Goal: Task Accomplishment & Management: Manage account settings

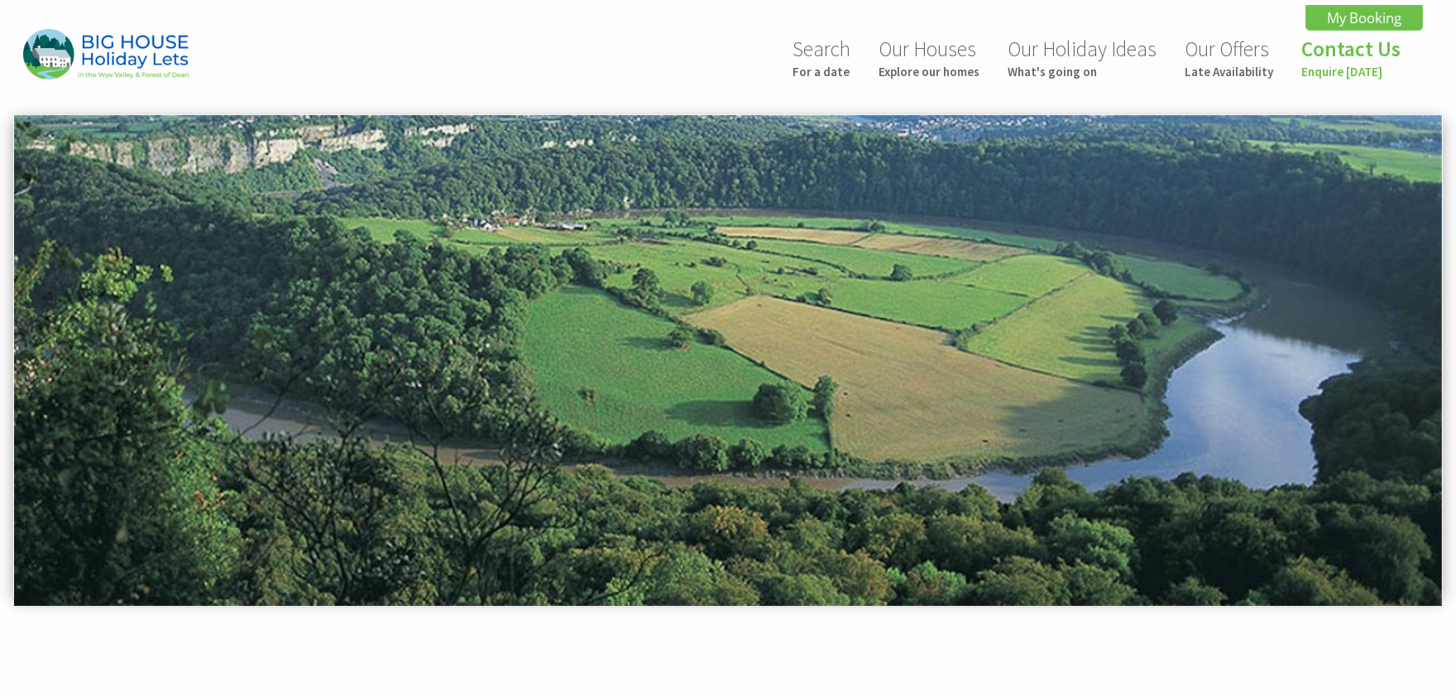
scroll to position [0, 105]
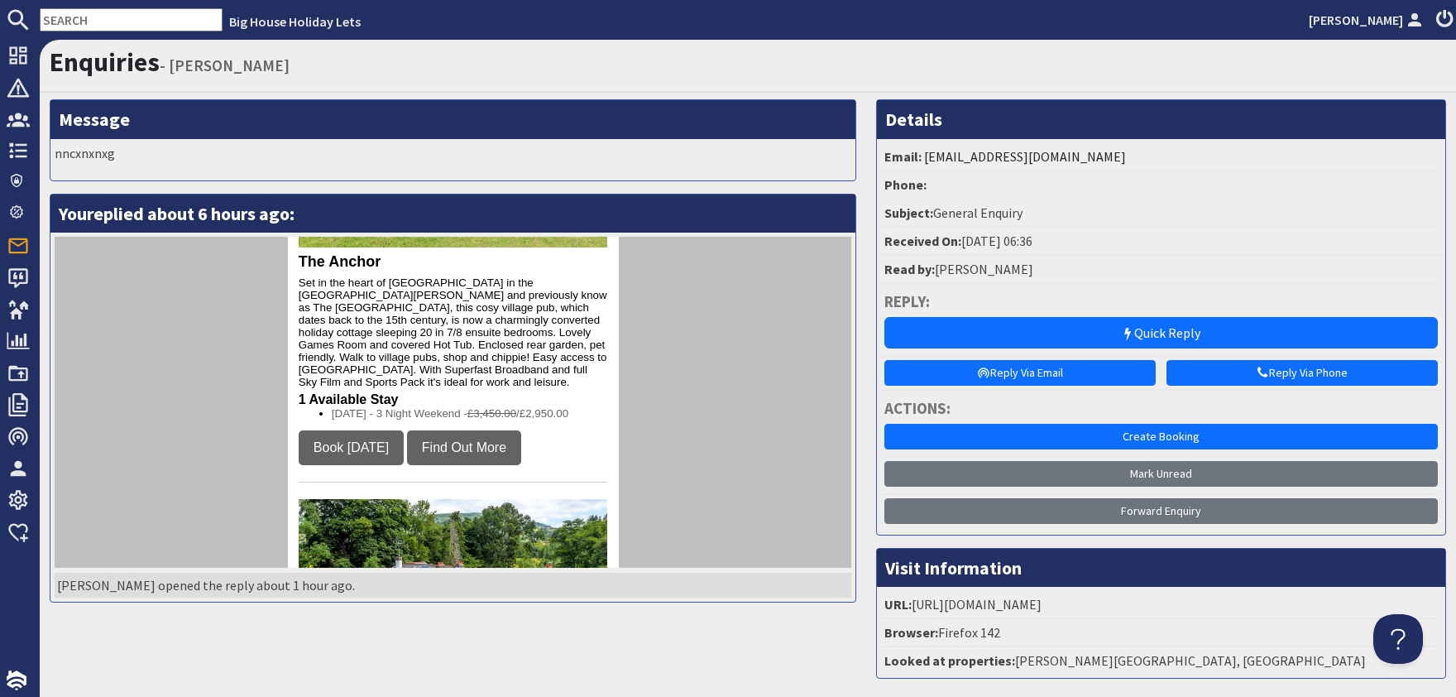
scroll to position [364, 0]
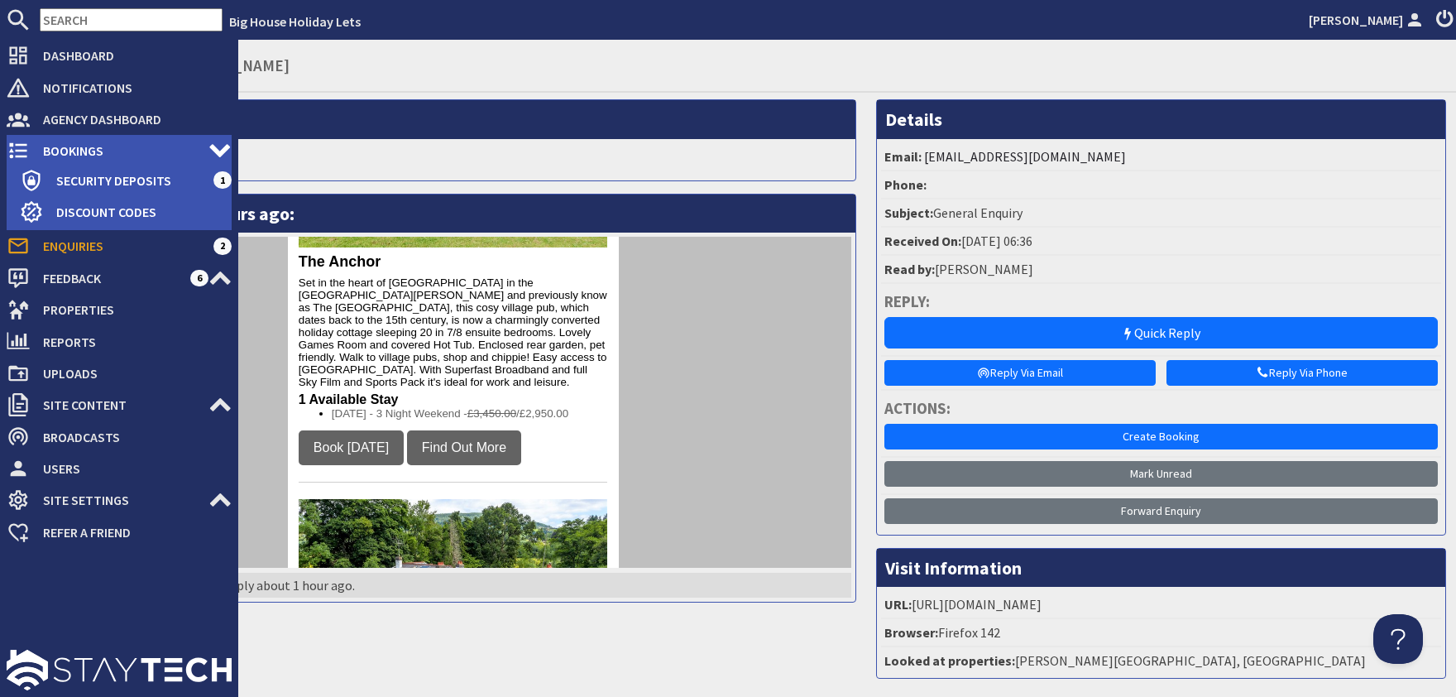
click at [60, 152] on span "Bookings" at bounding box center [119, 150] width 179 height 26
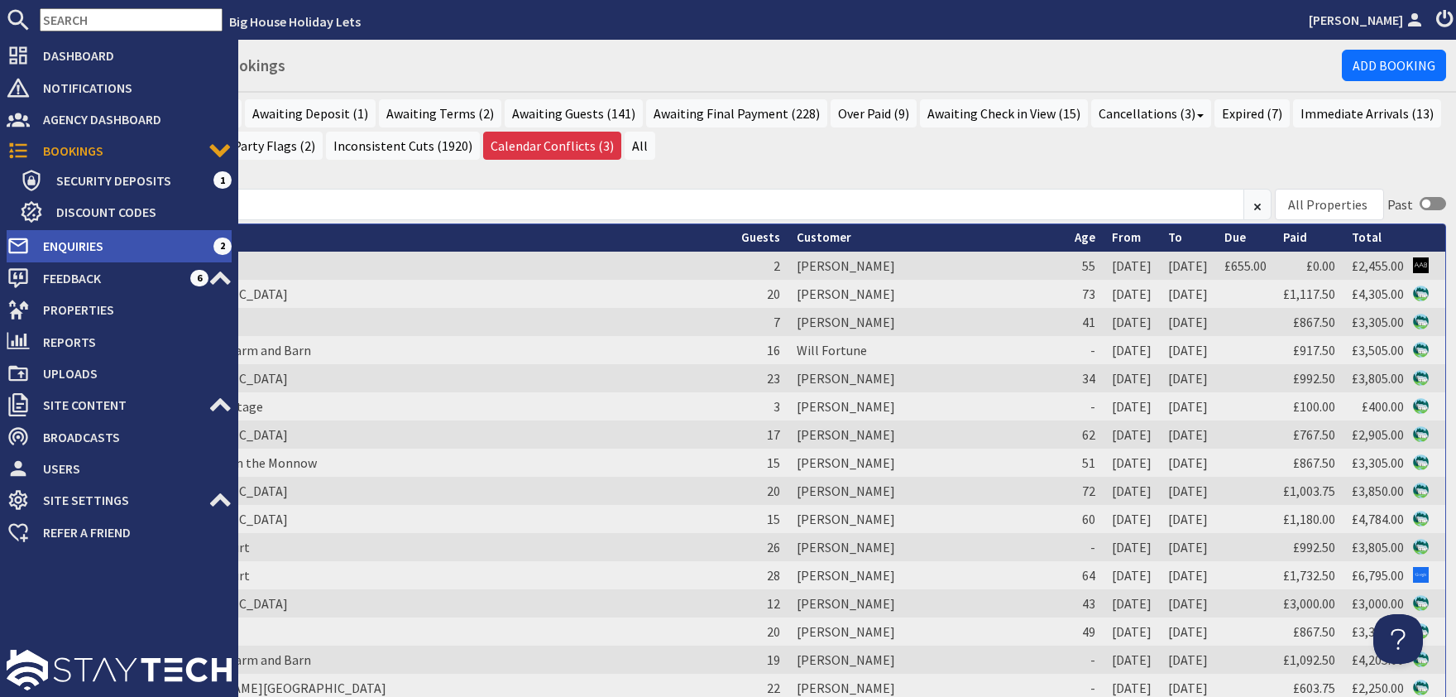
click at [57, 247] on span "Enquiries" at bounding box center [122, 245] width 184 height 26
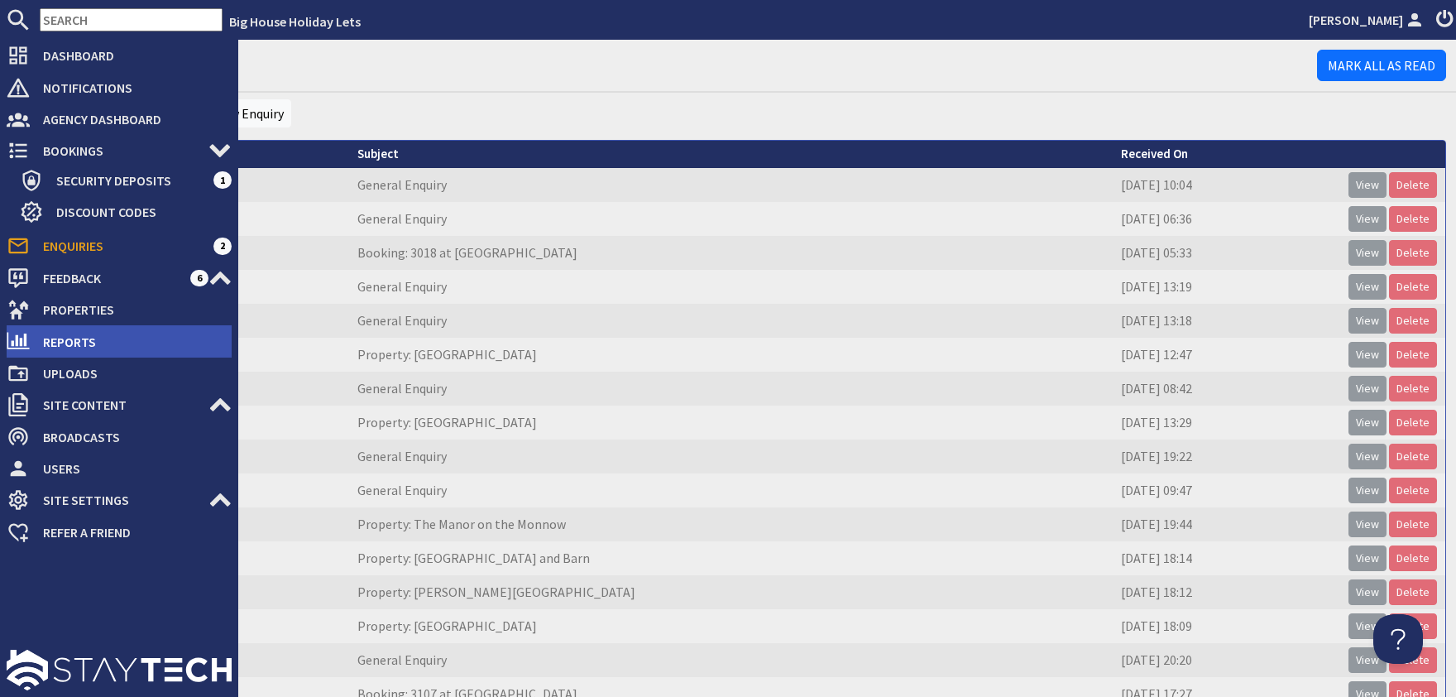
click at [65, 342] on span "Reports" at bounding box center [131, 341] width 202 height 26
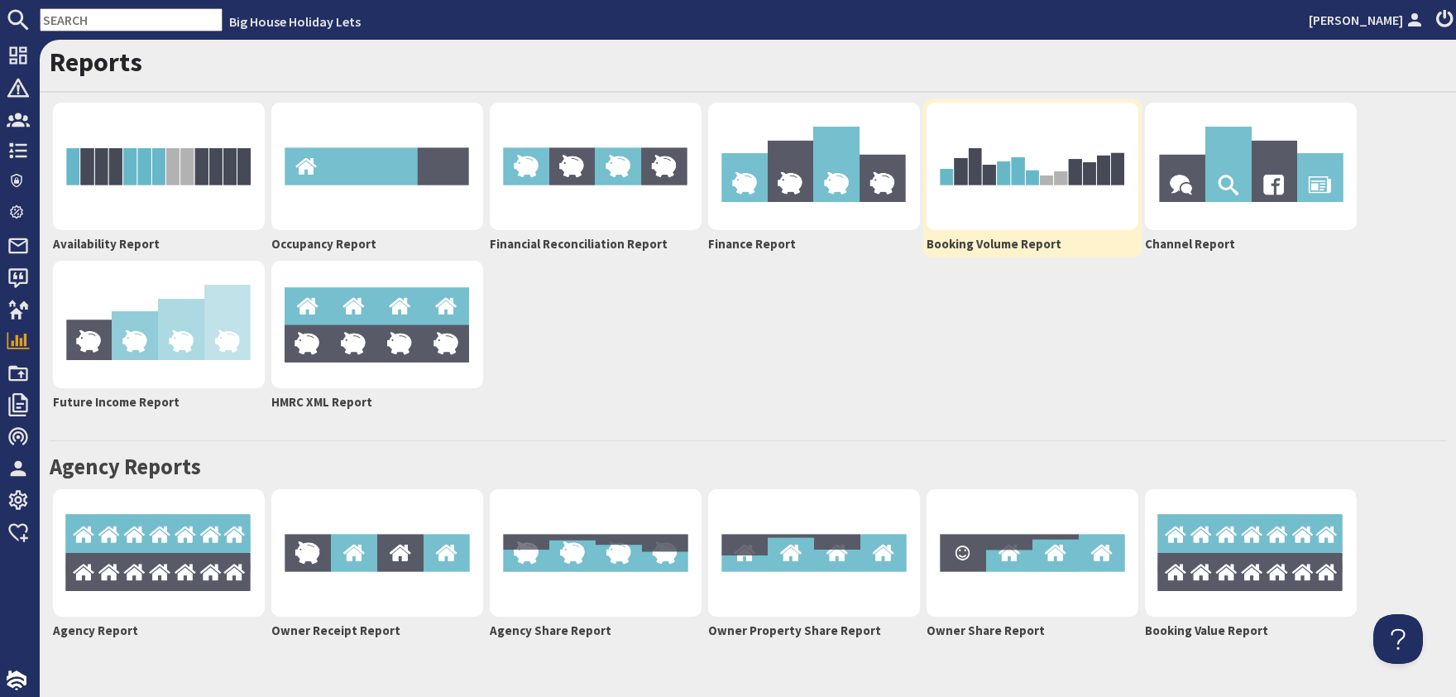
click at [1019, 194] on img at bounding box center [1033, 166] width 212 height 127
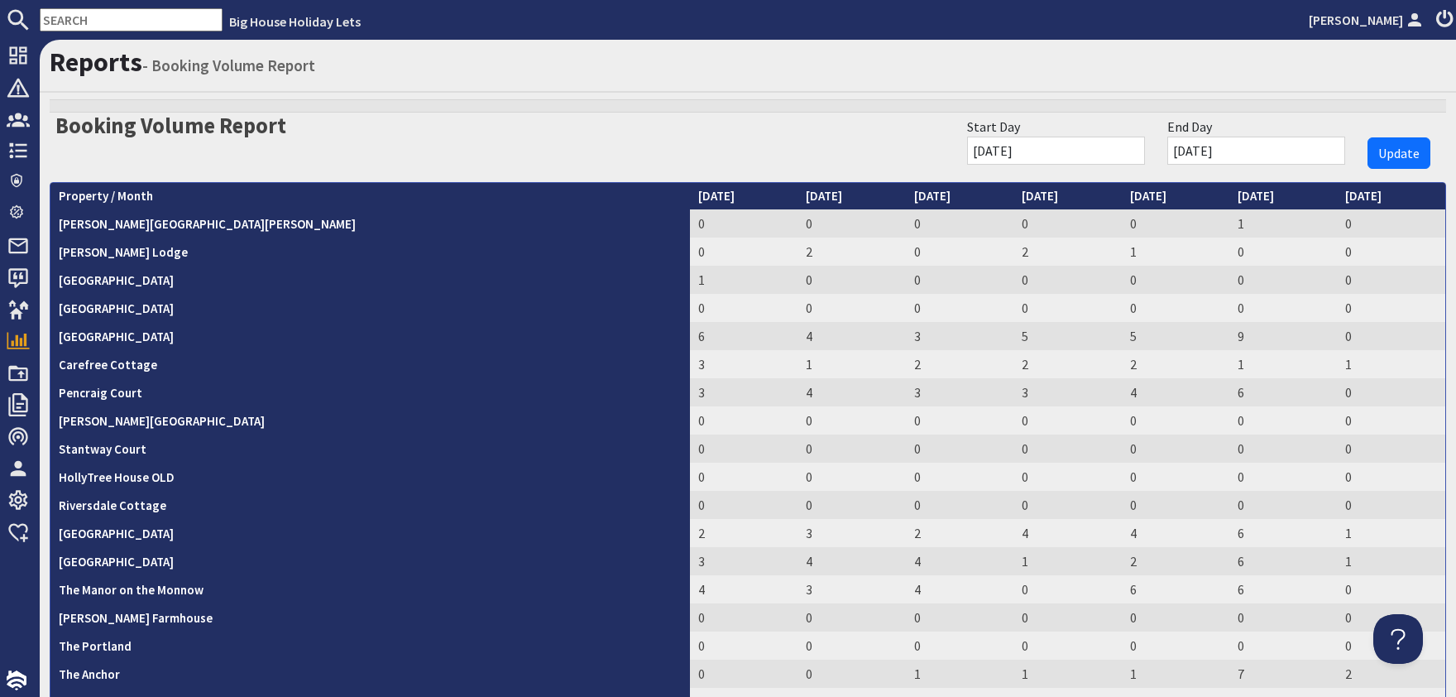
click at [1075, 149] on input "[DATE]" at bounding box center [1056, 151] width 178 height 28
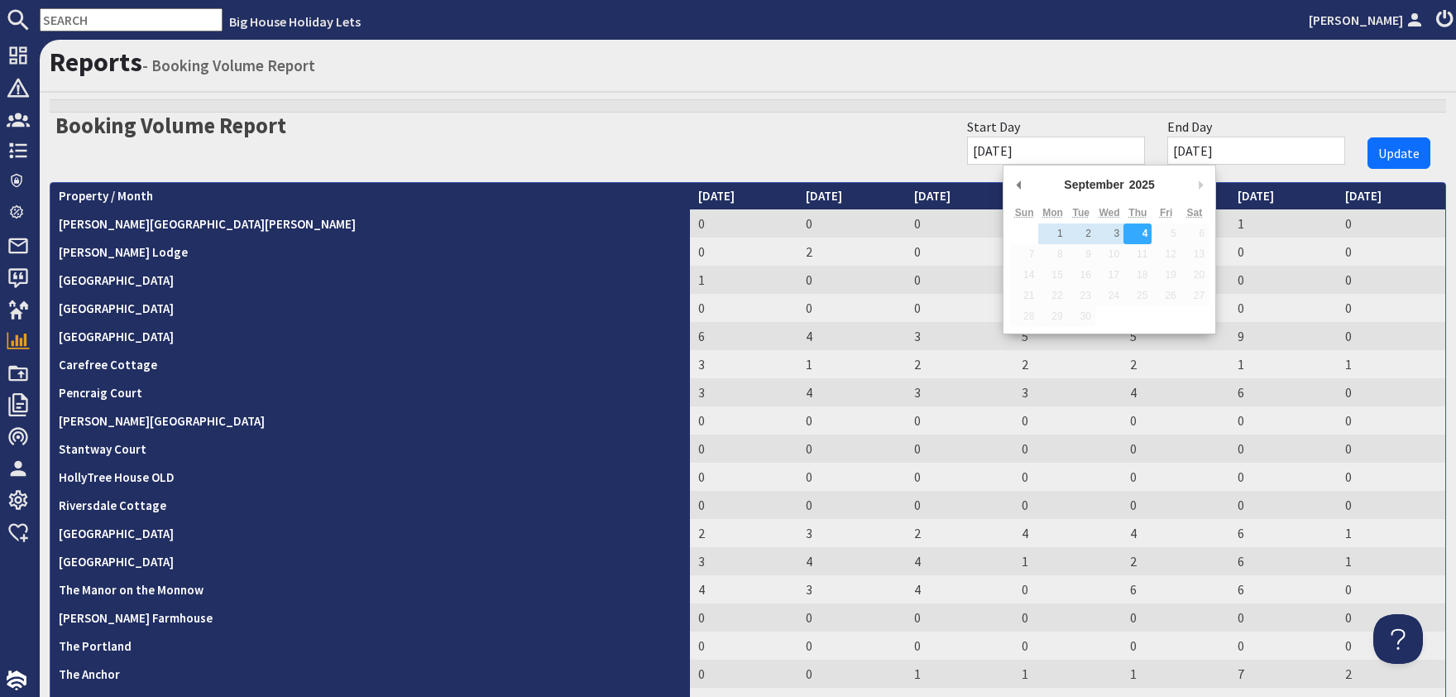
click at [1200, 182] on button "Next Month" at bounding box center [1200, 184] width 17 height 25
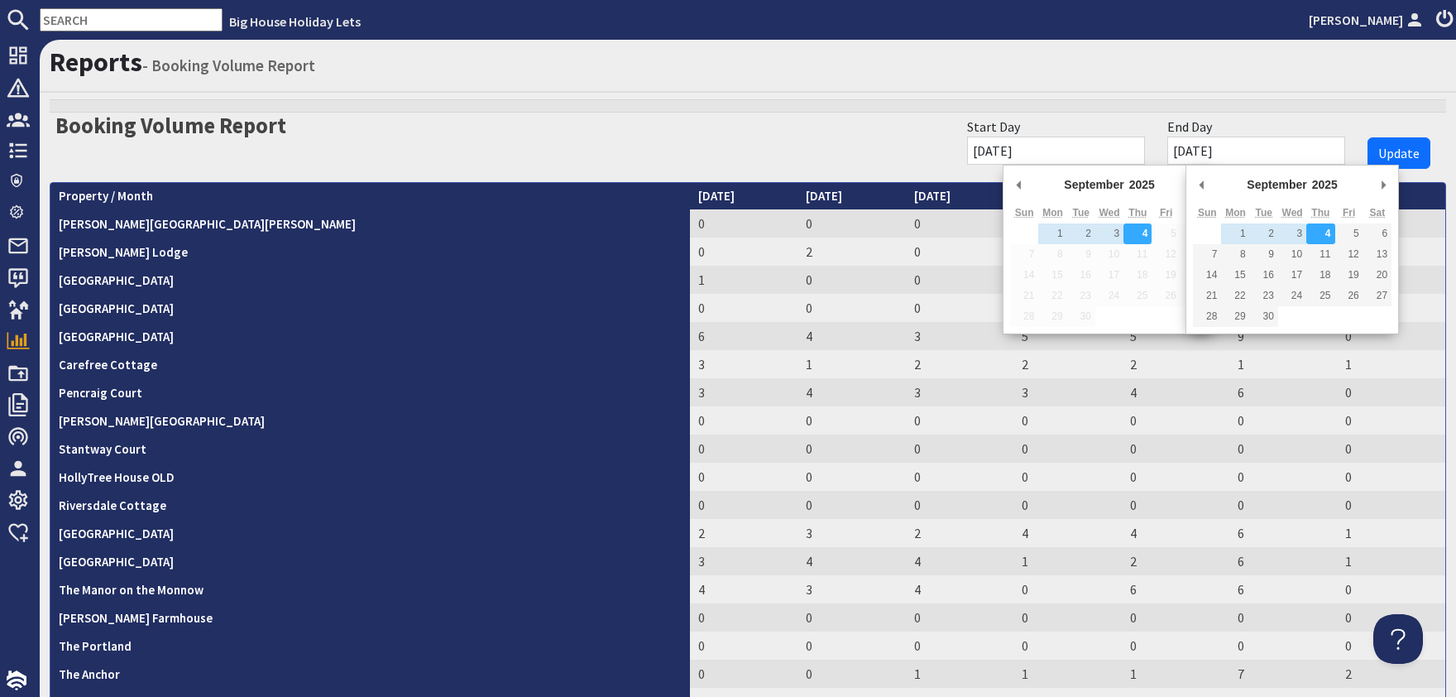
click at [1258, 150] on input "[DATE]" at bounding box center [1256, 151] width 178 height 28
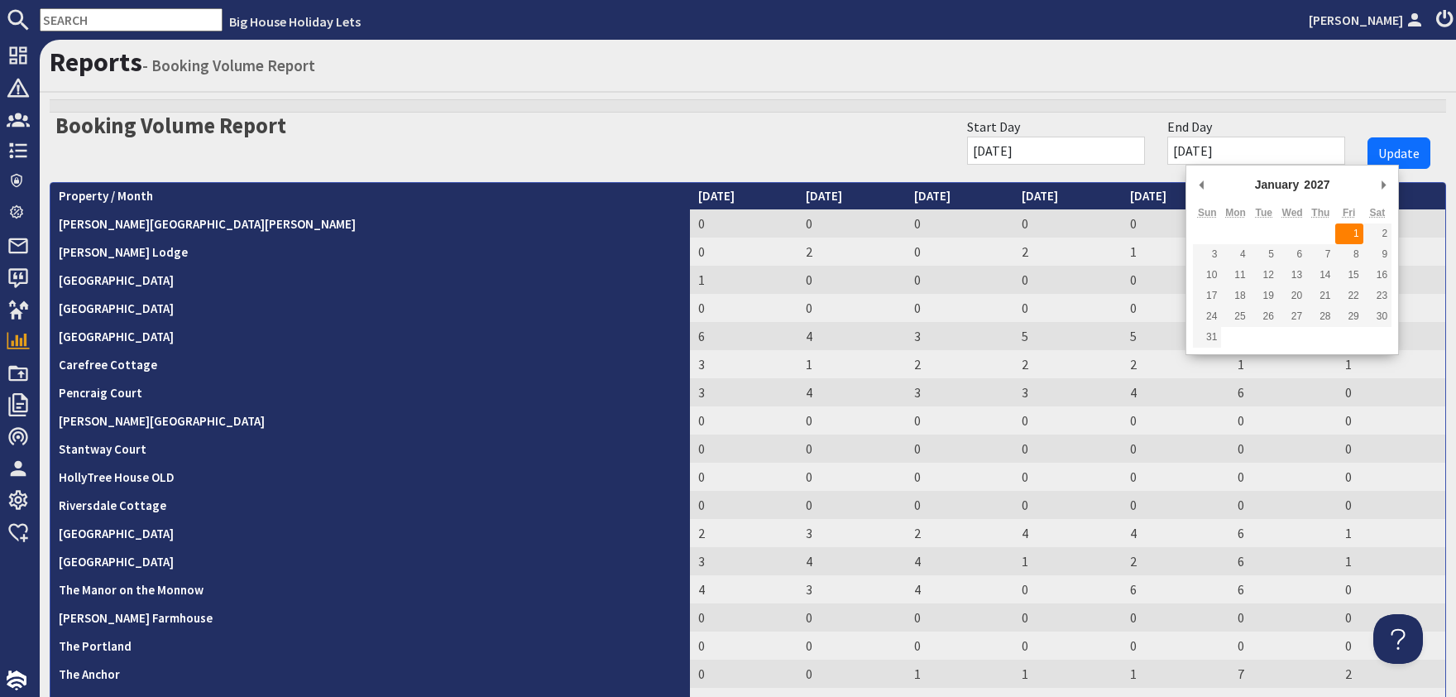
type input "[DATE]"
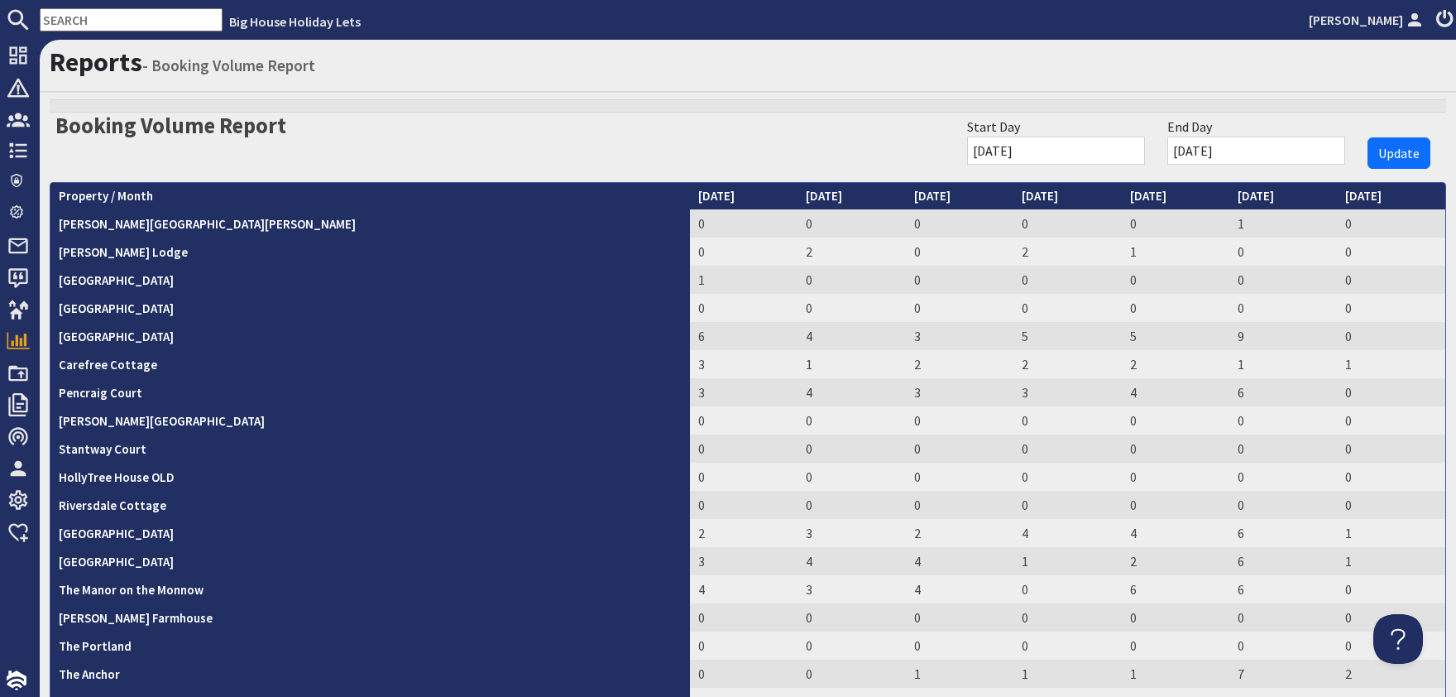
click at [1124, 150] on input "[DATE]" at bounding box center [1056, 151] width 178 height 28
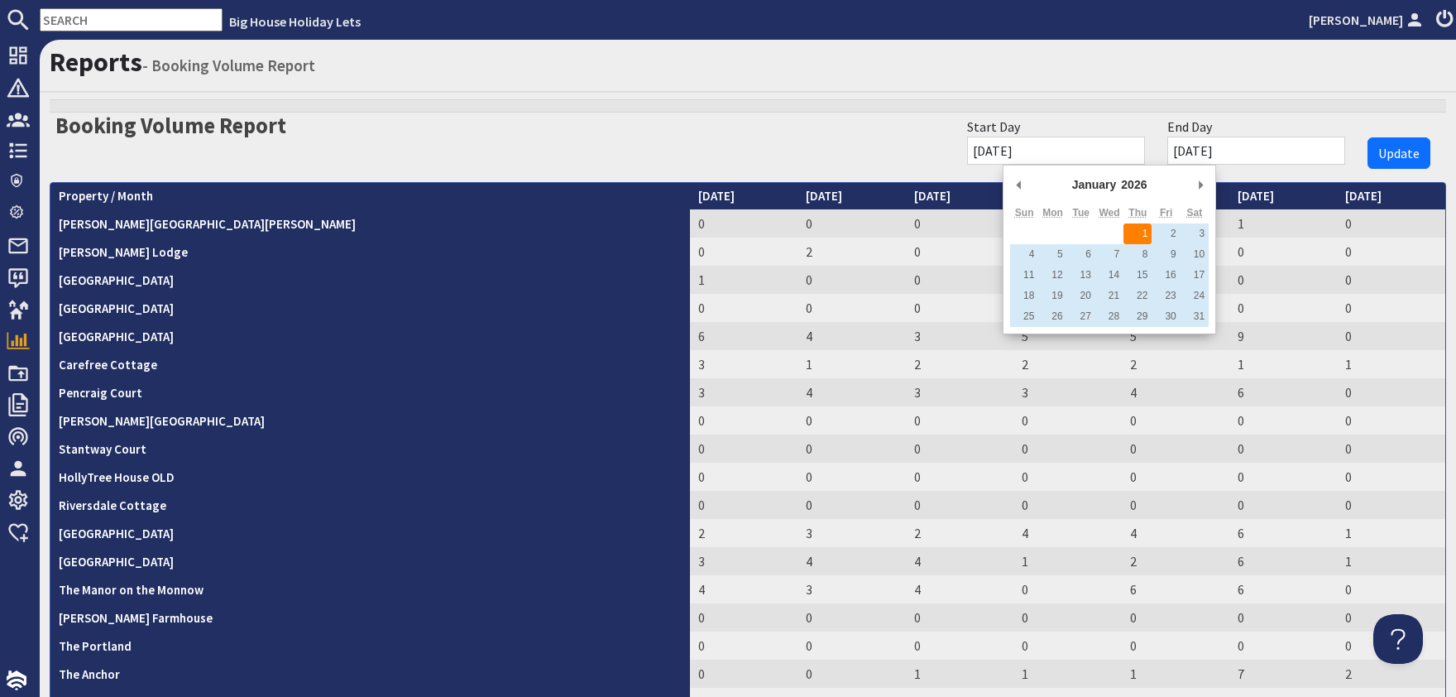
type input "[DATE]"
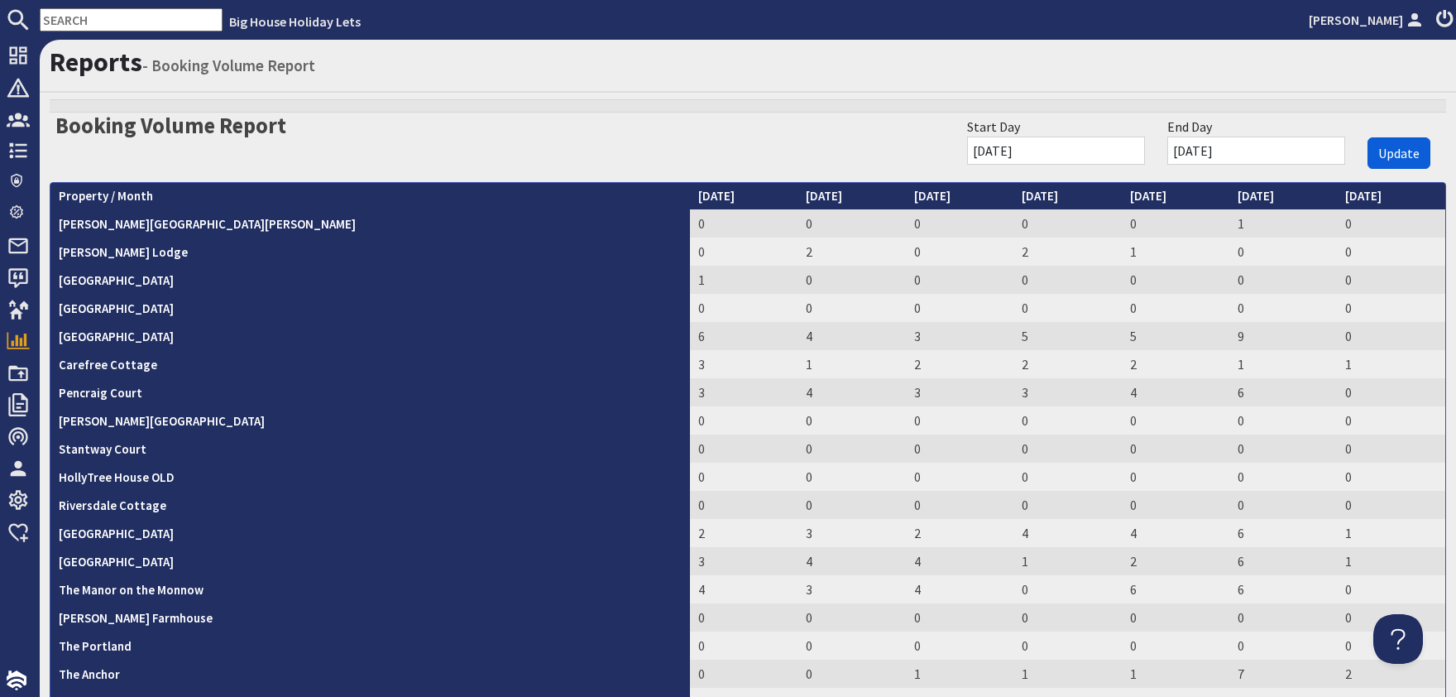
click at [1396, 157] on span "Update" at bounding box center [1398, 153] width 41 height 17
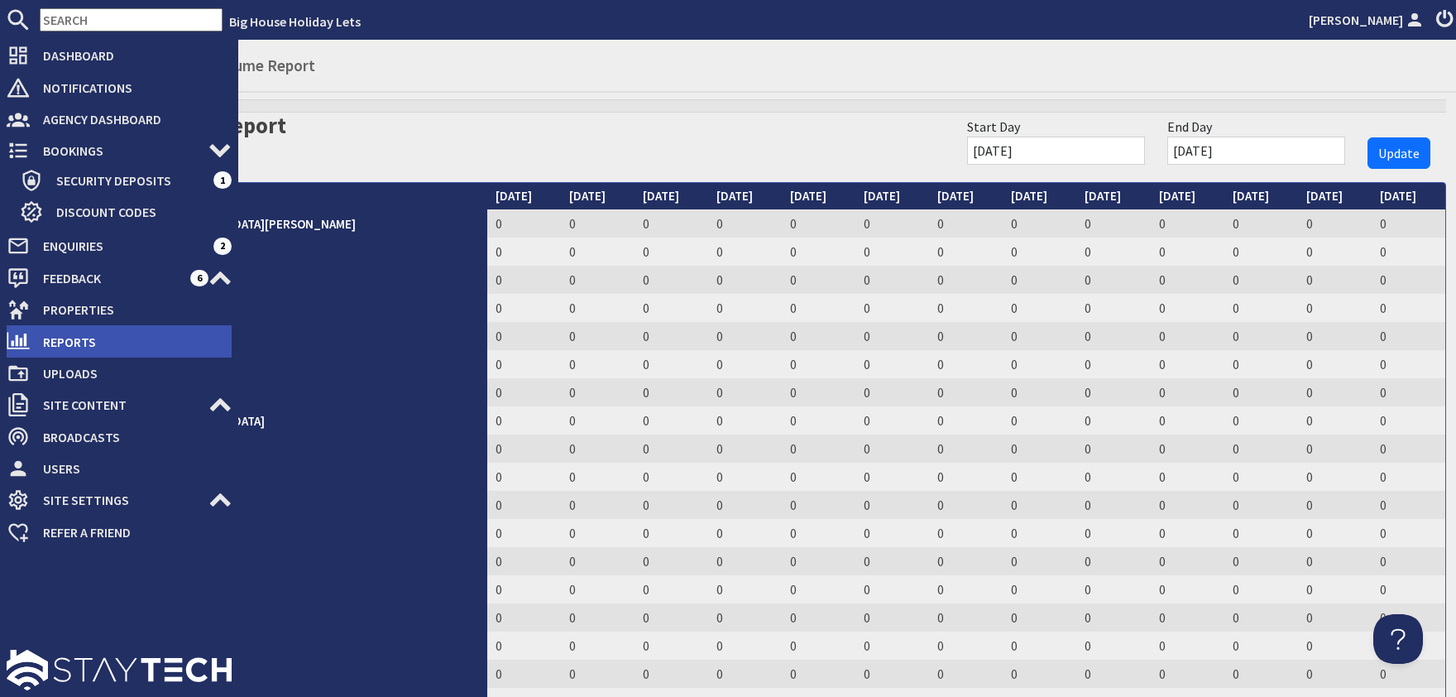
click at [72, 341] on span "Reports" at bounding box center [131, 341] width 202 height 26
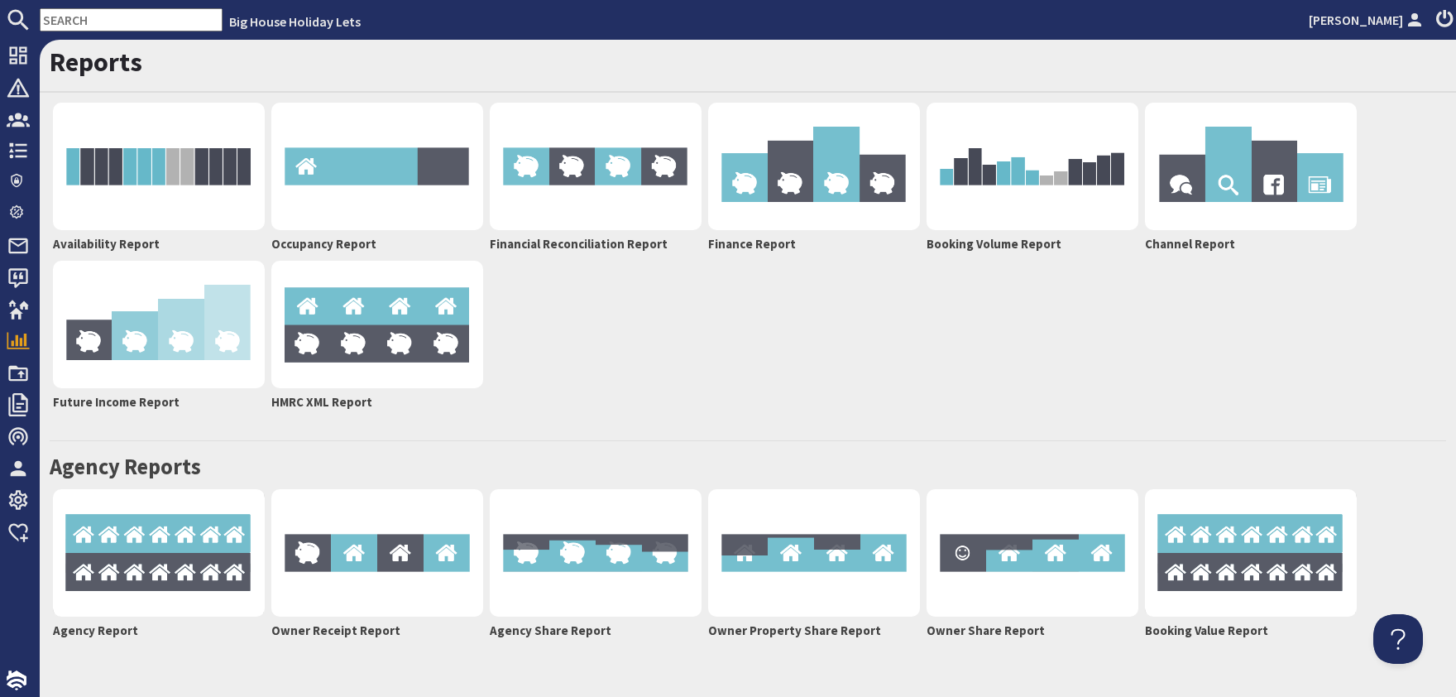
scroll to position [28, 0]
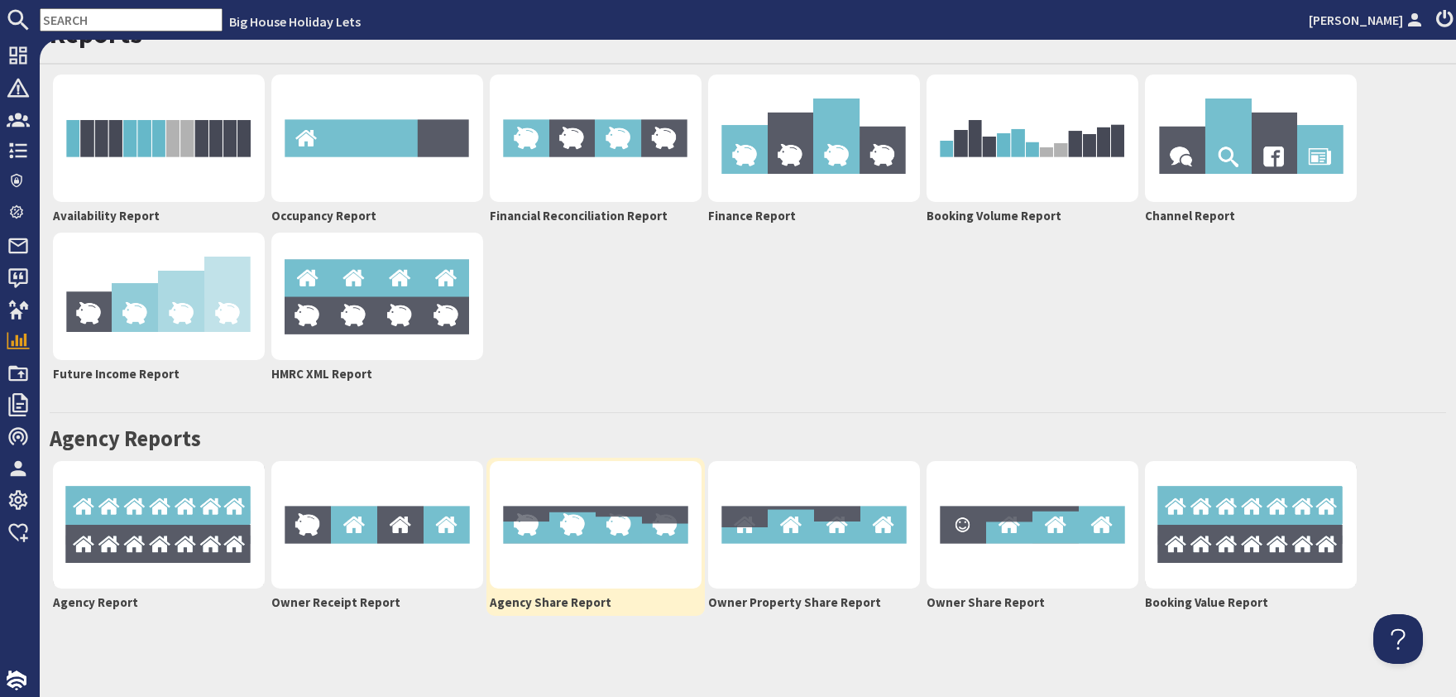
click at [563, 548] on img at bounding box center [596, 524] width 212 height 127
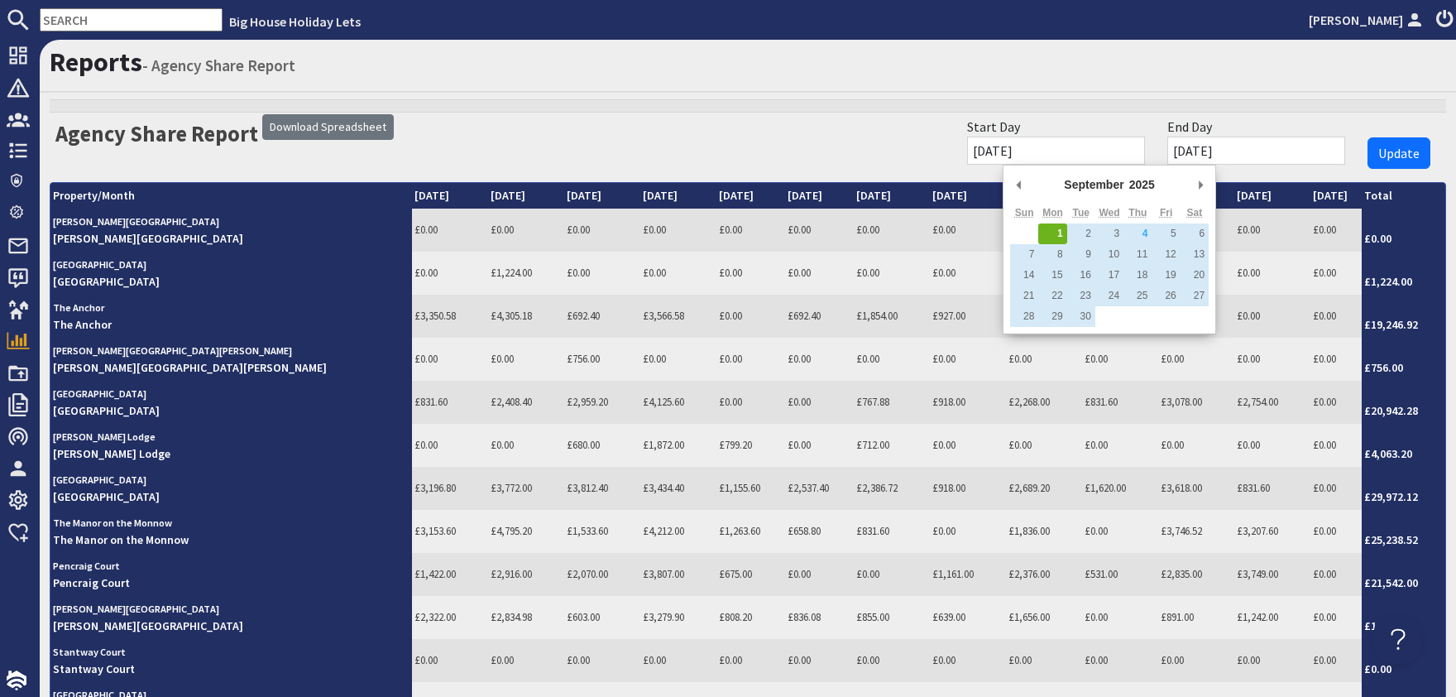
click at [1090, 148] on input "[DATE]" at bounding box center [1056, 151] width 178 height 28
type input "[DATE]"
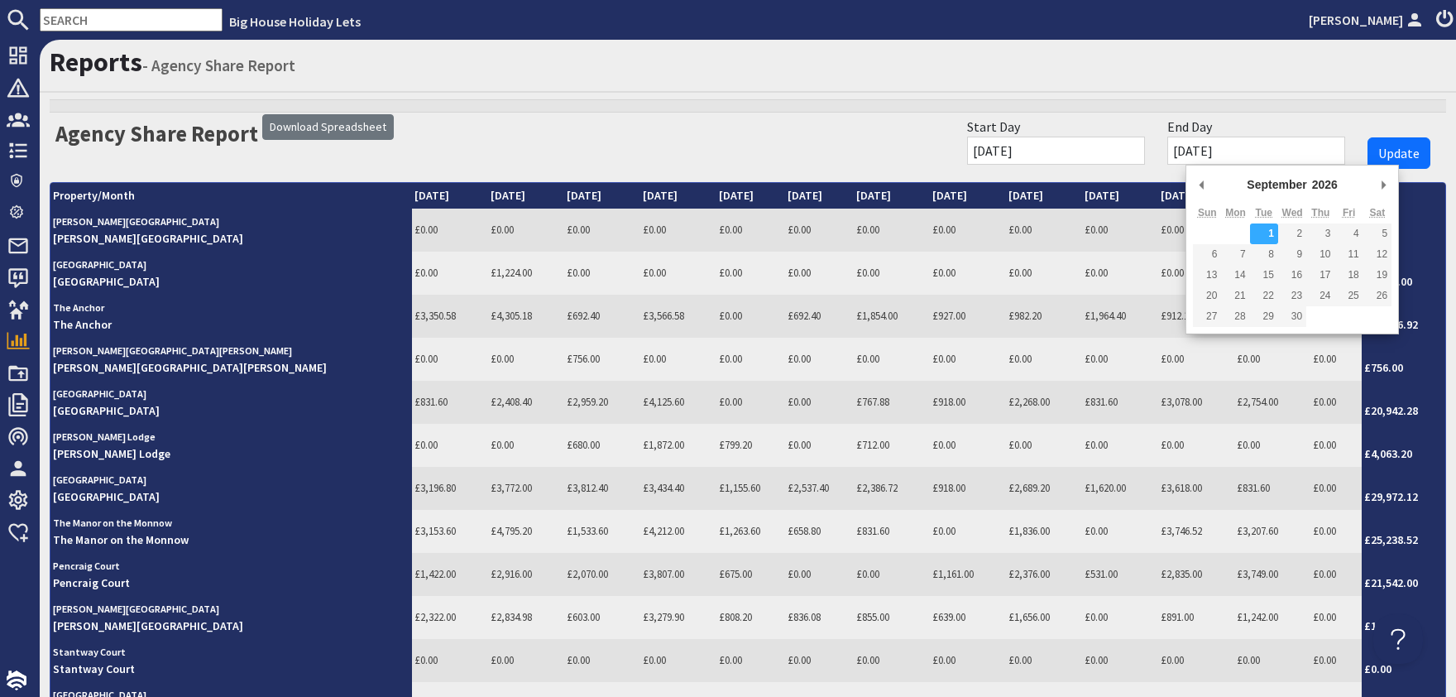
click at [1284, 146] on input "[DATE]" at bounding box center [1256, 151] width 178 height 28
type input "[DATE]"
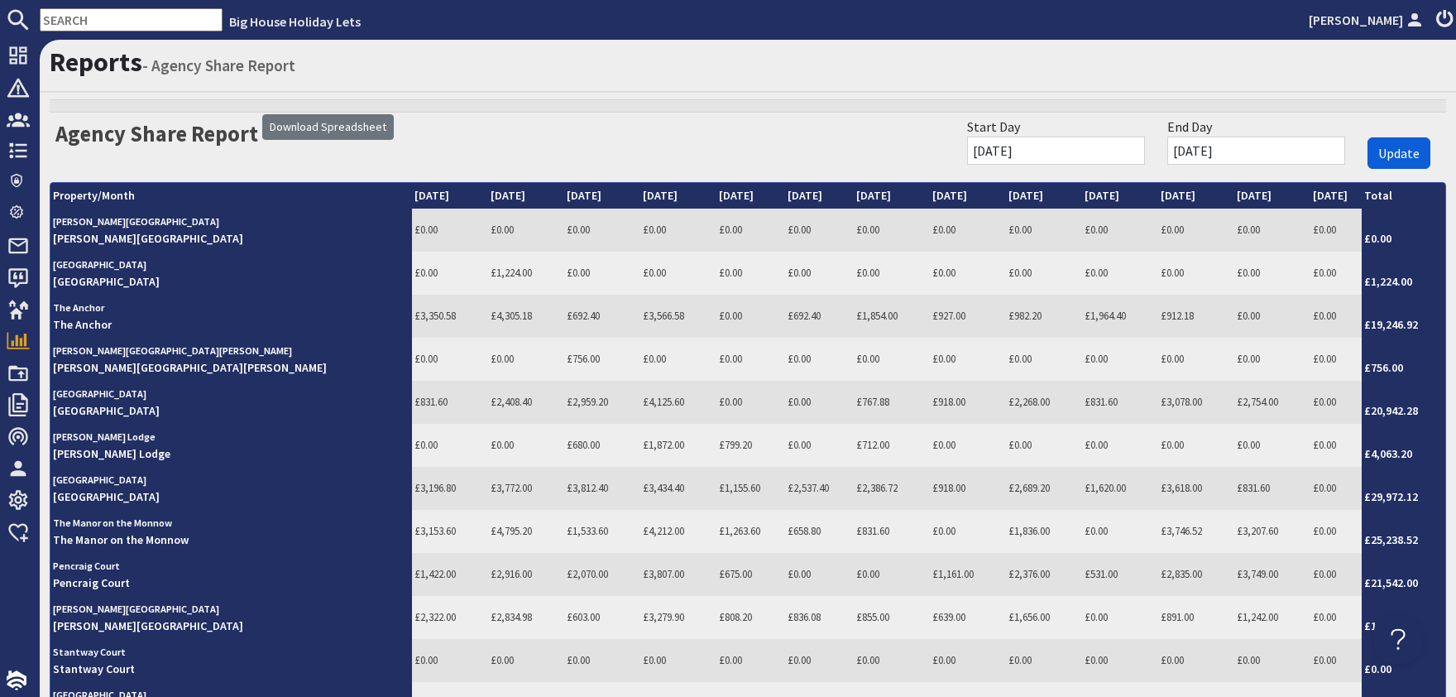
click at [1390, 151] on span "Update" at bounding box center [1398, 153] width 41 height 17
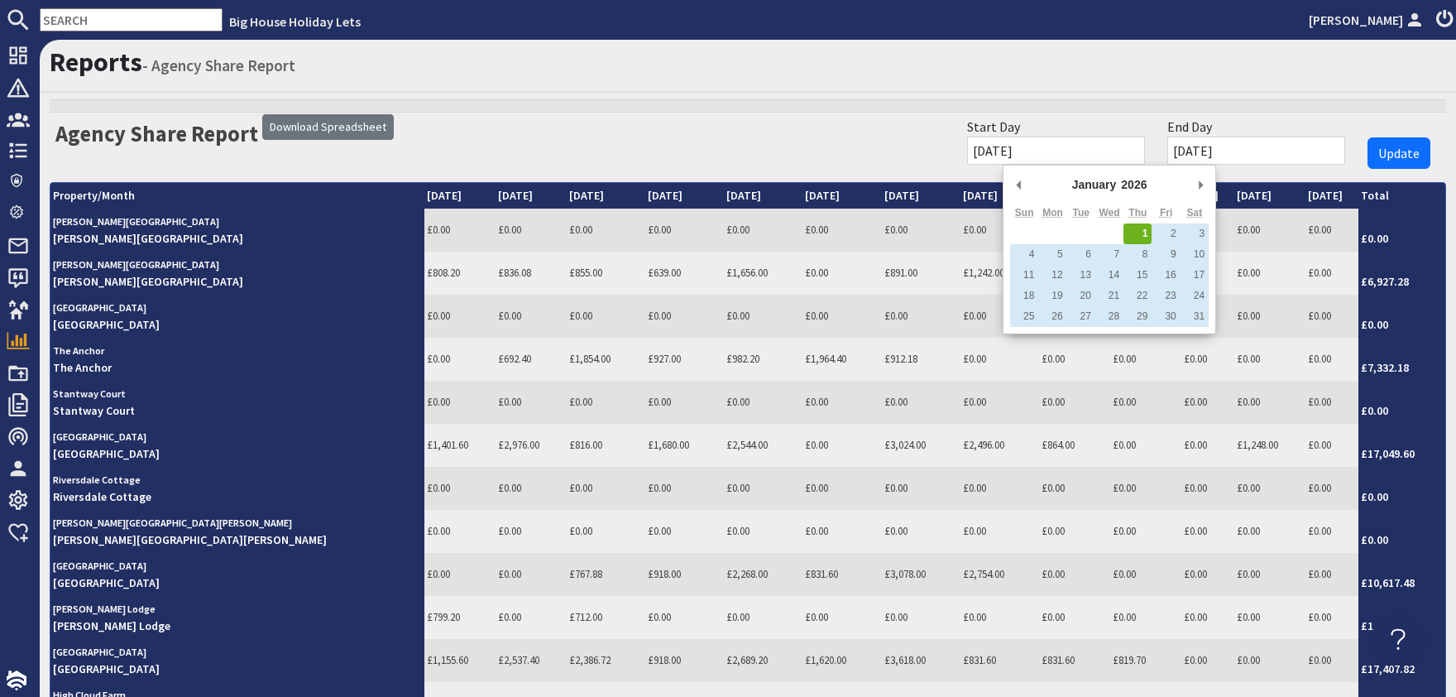
click at [1089, 142] on input "[DATE]" at bounding box center [1056, 151] width 178 height 28
type input "[DATE]"
click at [1257, 151] on input "[DATE]" at bounding box center [1256, 151] width 178 height 28
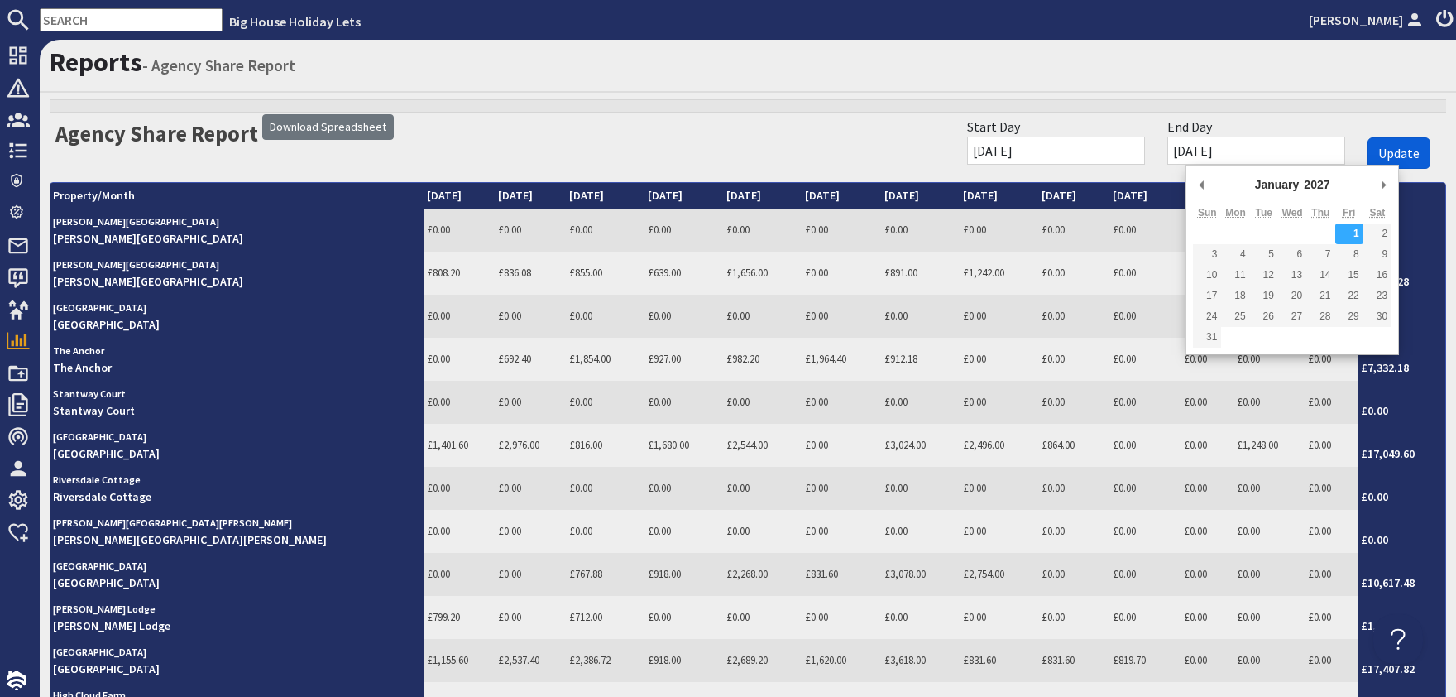
type input "[DATE]"
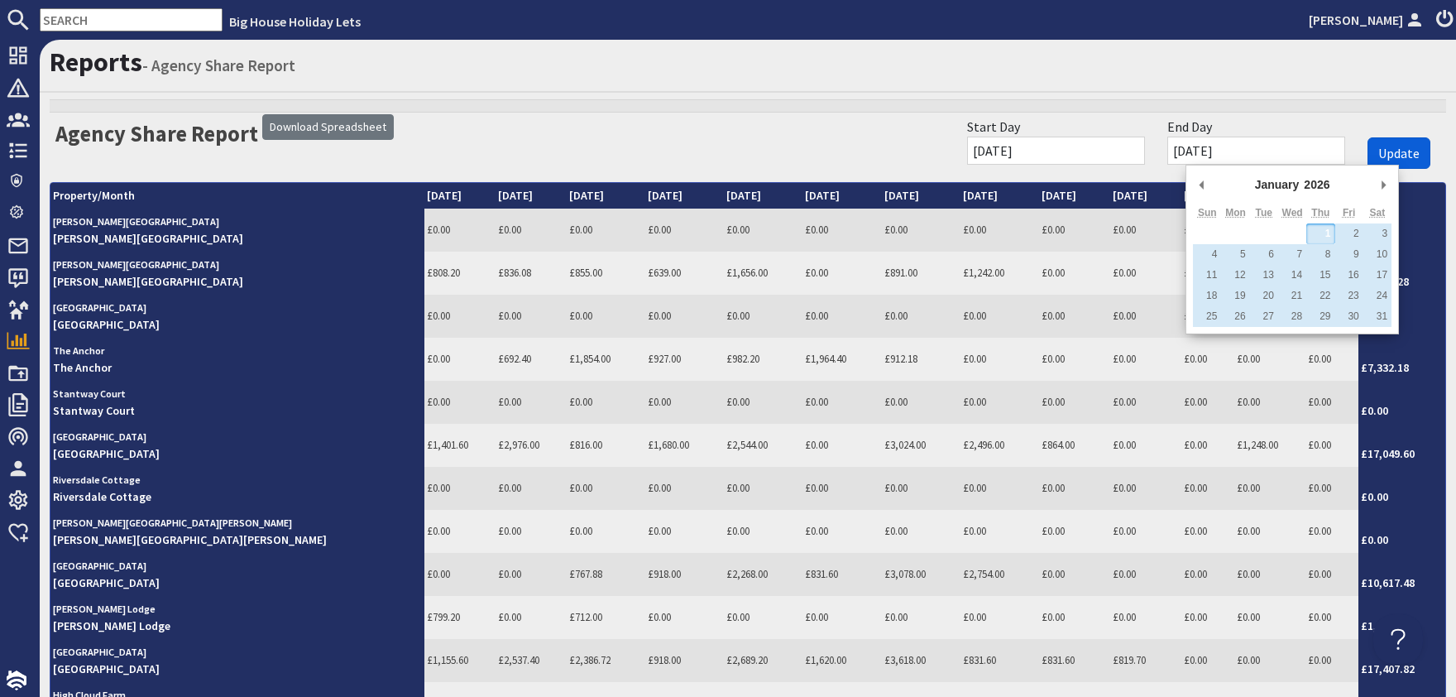
click at [1394, 151] on span "Update" at bounding box center [1398, 153] width 41 height 17
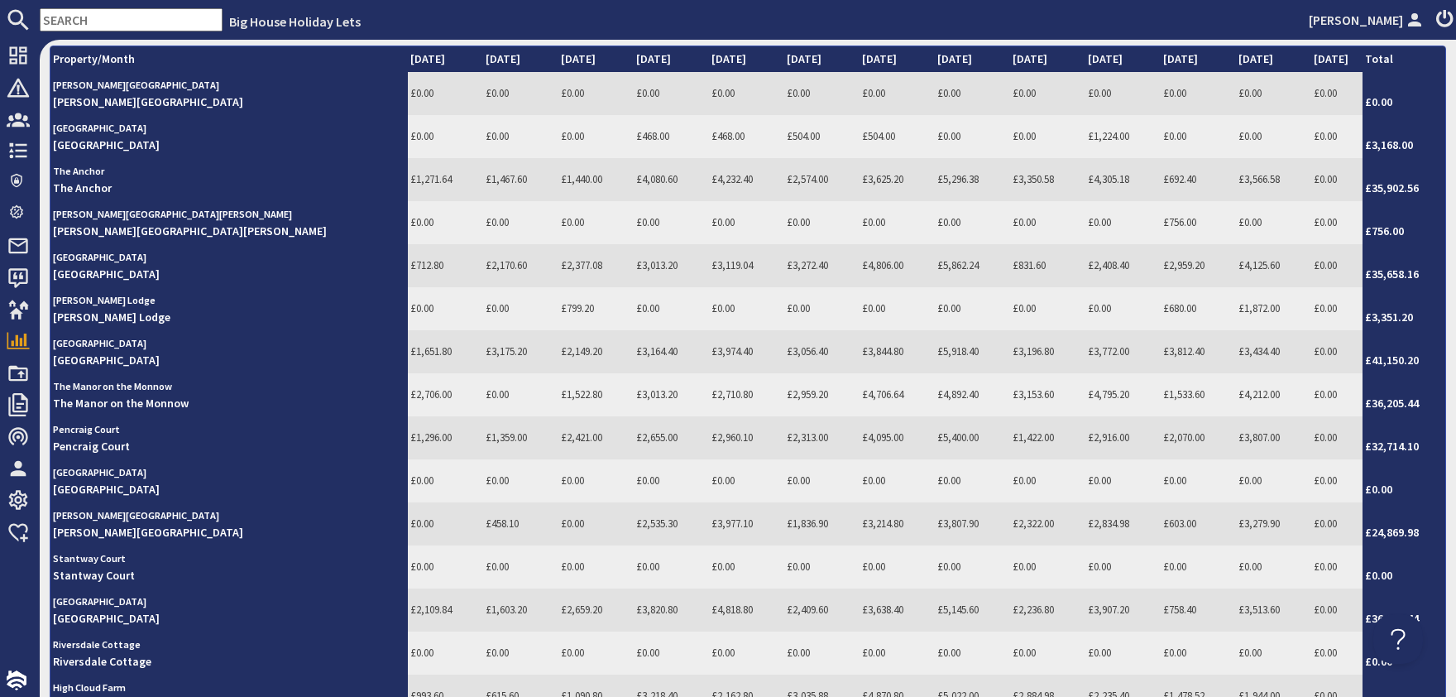
scroll to position [437, 0]
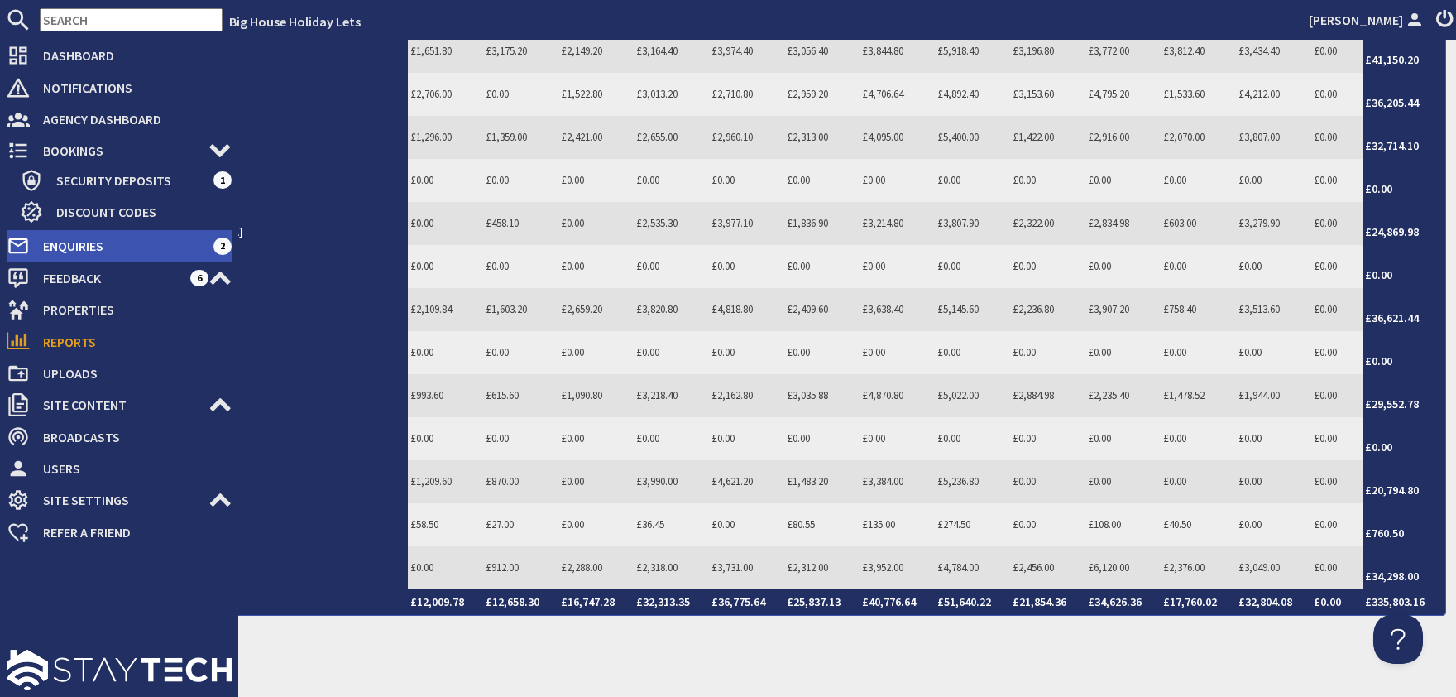
click at [72, 252] on span "Enquiries" at bounding box center [122, 245] width 184 height 26
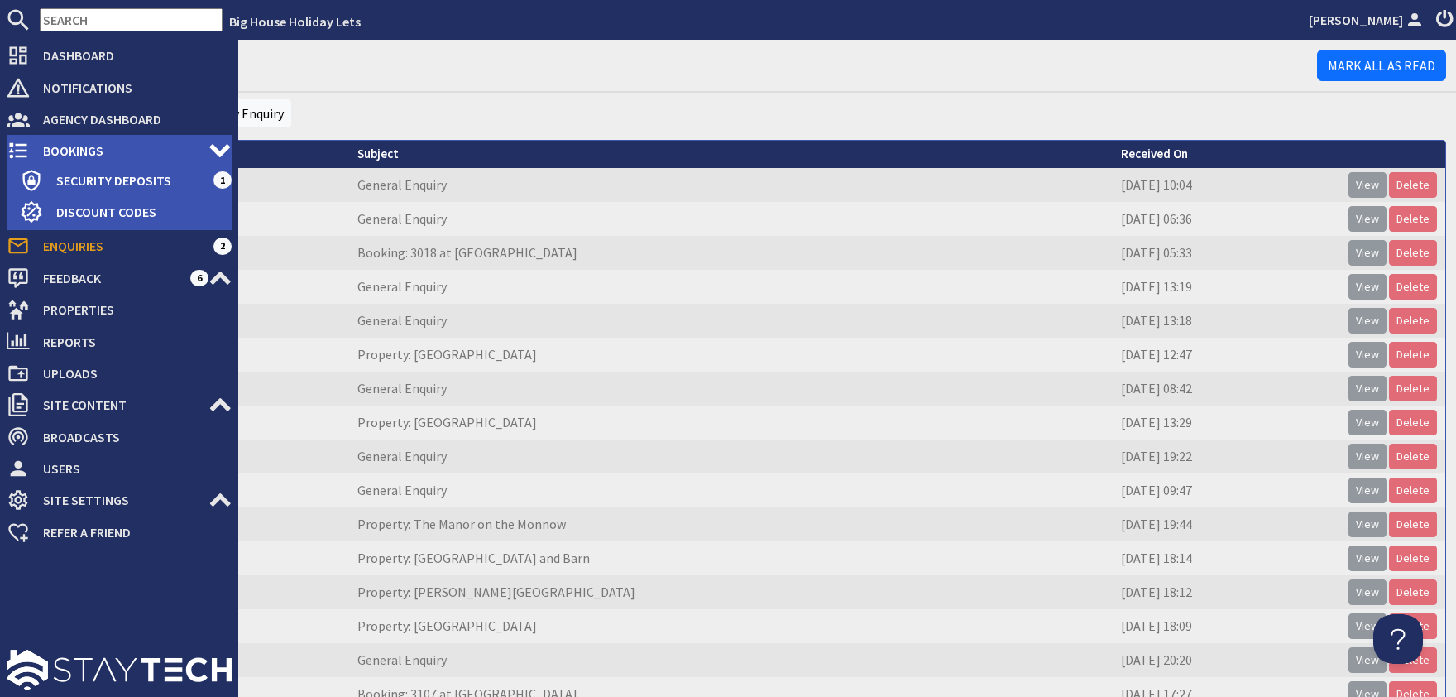
click at [43, 148] on span "Bookings" at bounding box center [119, 150] width 179 height 26
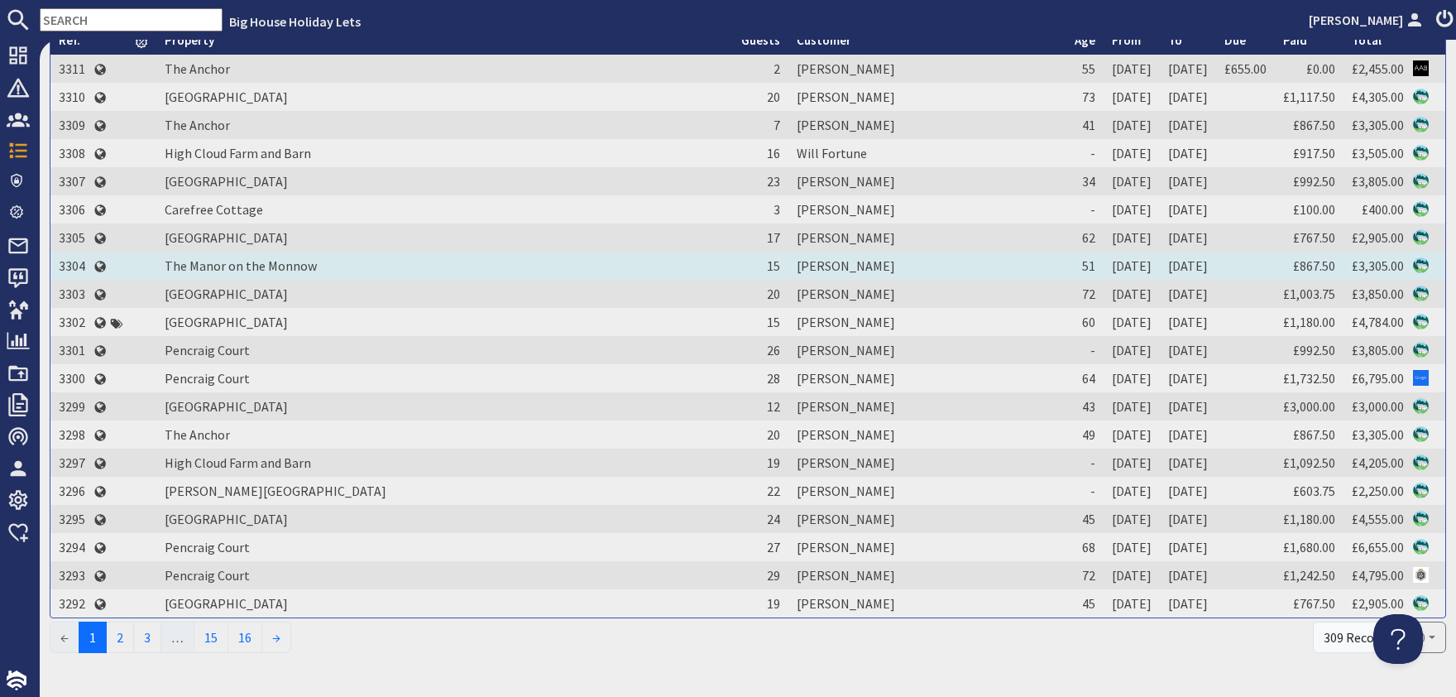
scroll to position [200, 0]
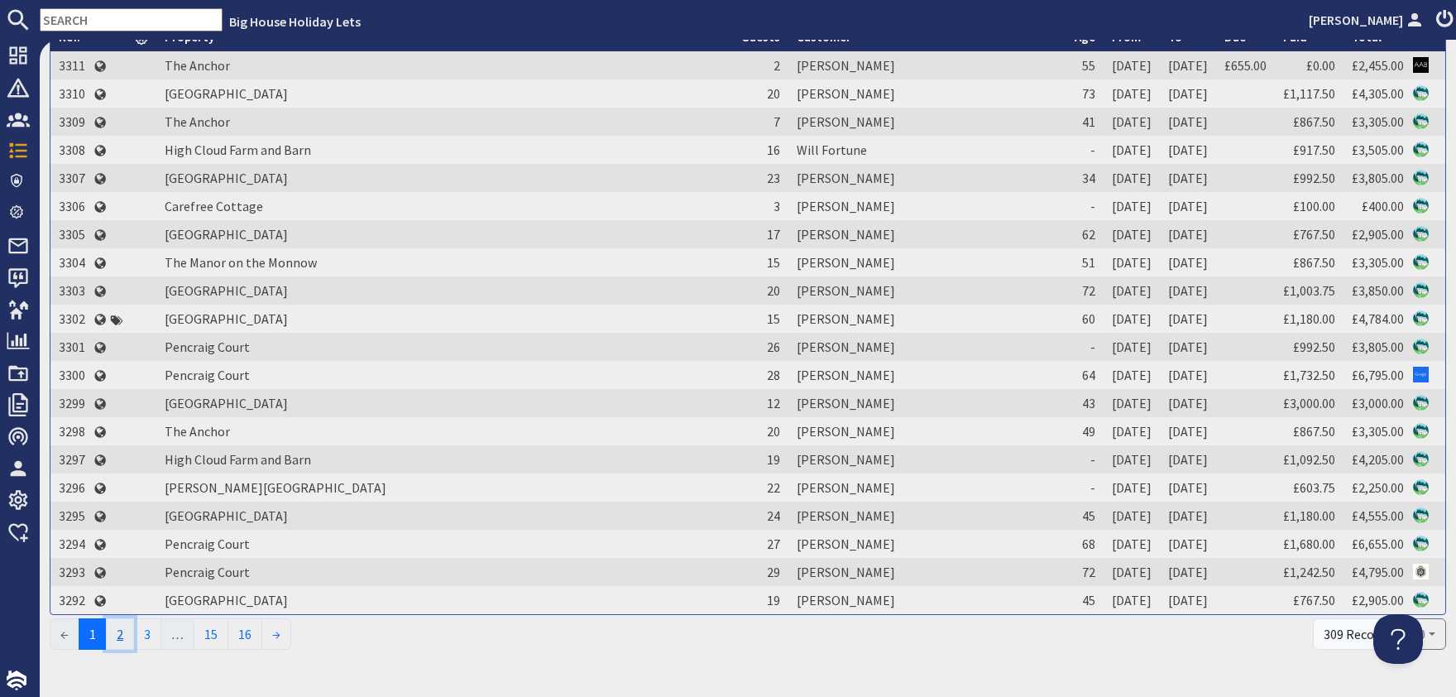
click at [132, 637] on link "2" at bounding box center [120, 633] width 28 height 31
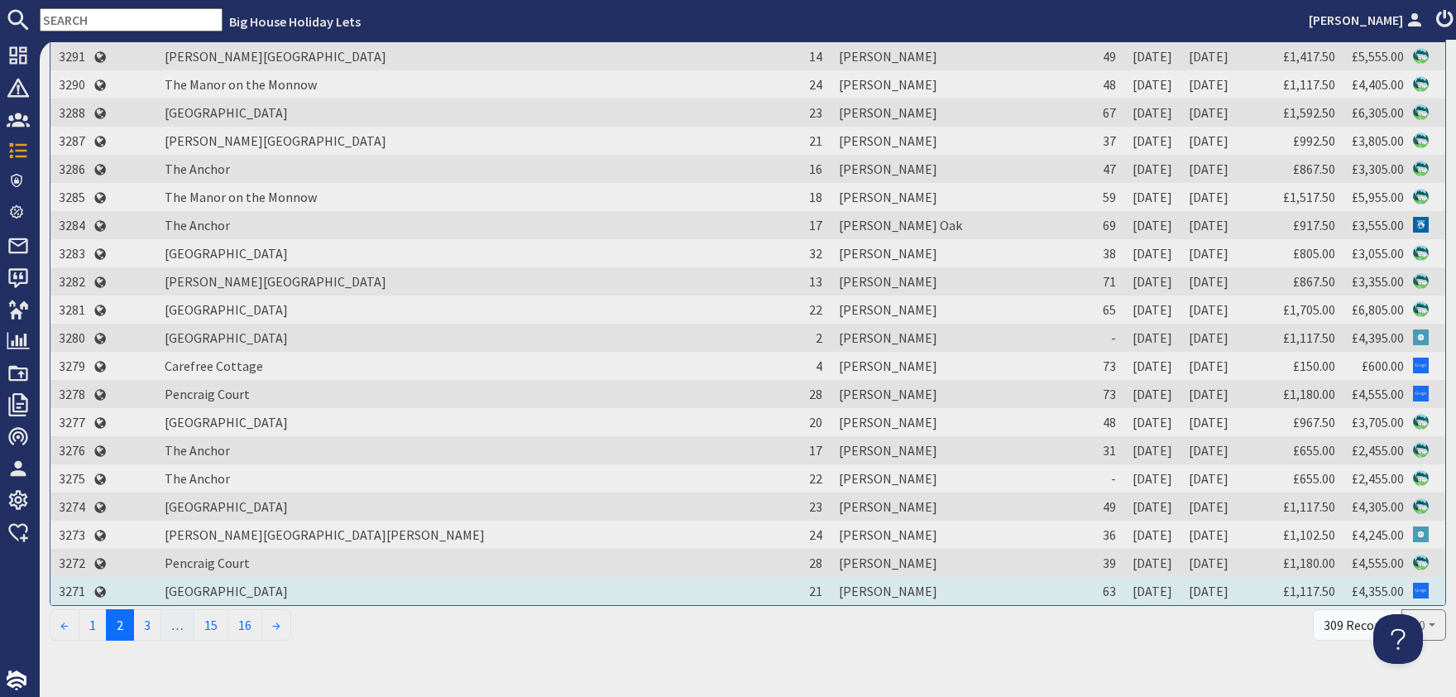
scroll to position [237, 0]
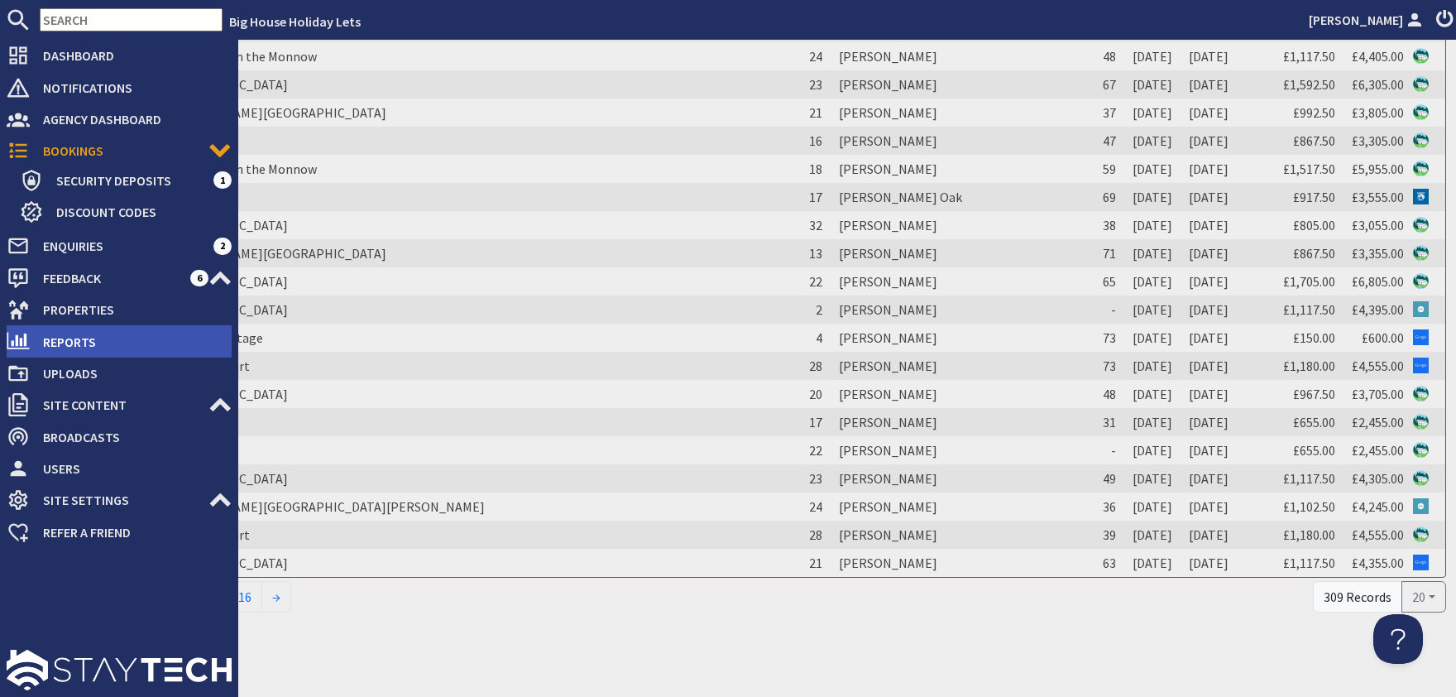
click at [68, 338] on span "Reports" at bounding box center [131, 341] width 202 height 26
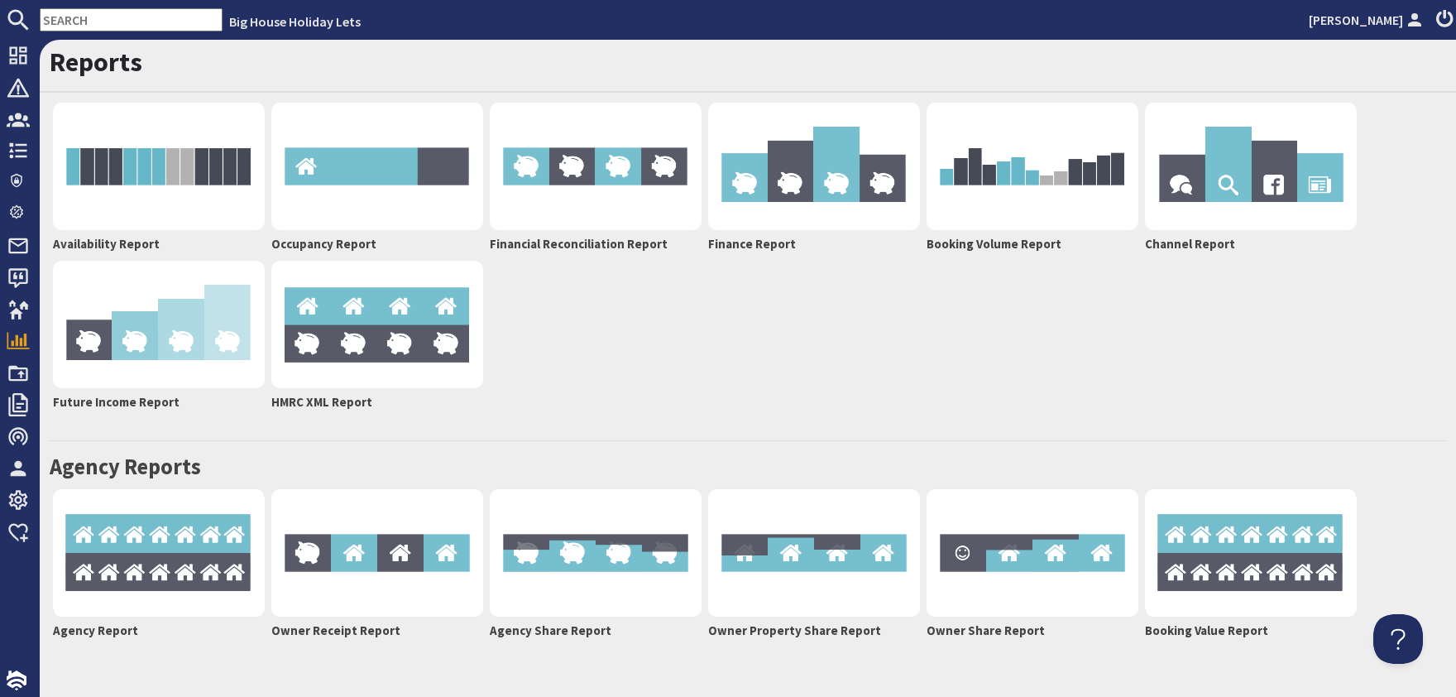
click at [1302, 14] on li "Big House Holiday Lets" at bounding box center [763, 22] width 1080 height 20
click at [1066, 96] on div "Reports Availability Report Occupancy Report Financial Reconciliation Report Fi…" at bounding box center [748, 342] width 1416 height 604
drag, startPoint x: 833, startPoint y: 280, endPoint x: 817, endPoint y: 268, distance: 20.7
click at [830, 281] on div "Availability Report Occupancy Report Financial Reconciliation Report Finance Re…" at bounding box center [748, 256] width 1397 height 315
click at [817, 268] on div "Availability Report Occupancy Report Financial Reconciliation Report Finance Re…" at bounding box center [748, 256] width 1397 height 315
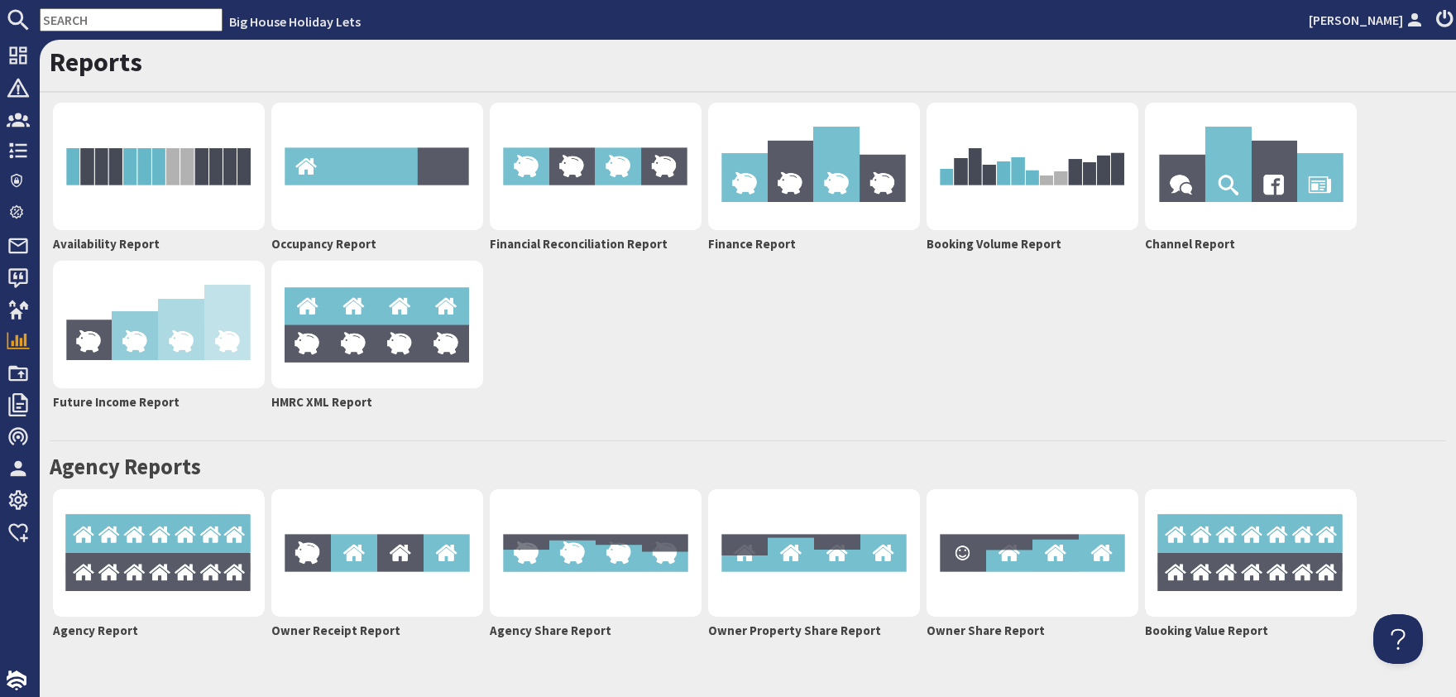
drag, startPoint x: 746, startPoint y: 367, endPoint x: 808, endPoint y: 688, distance: 327.0
click at [745, 387] on div "Availability Report Occupancy Report Financial Reconciliation Report Finance Re…" at bounding box center [748, 256] width 1397 height 315
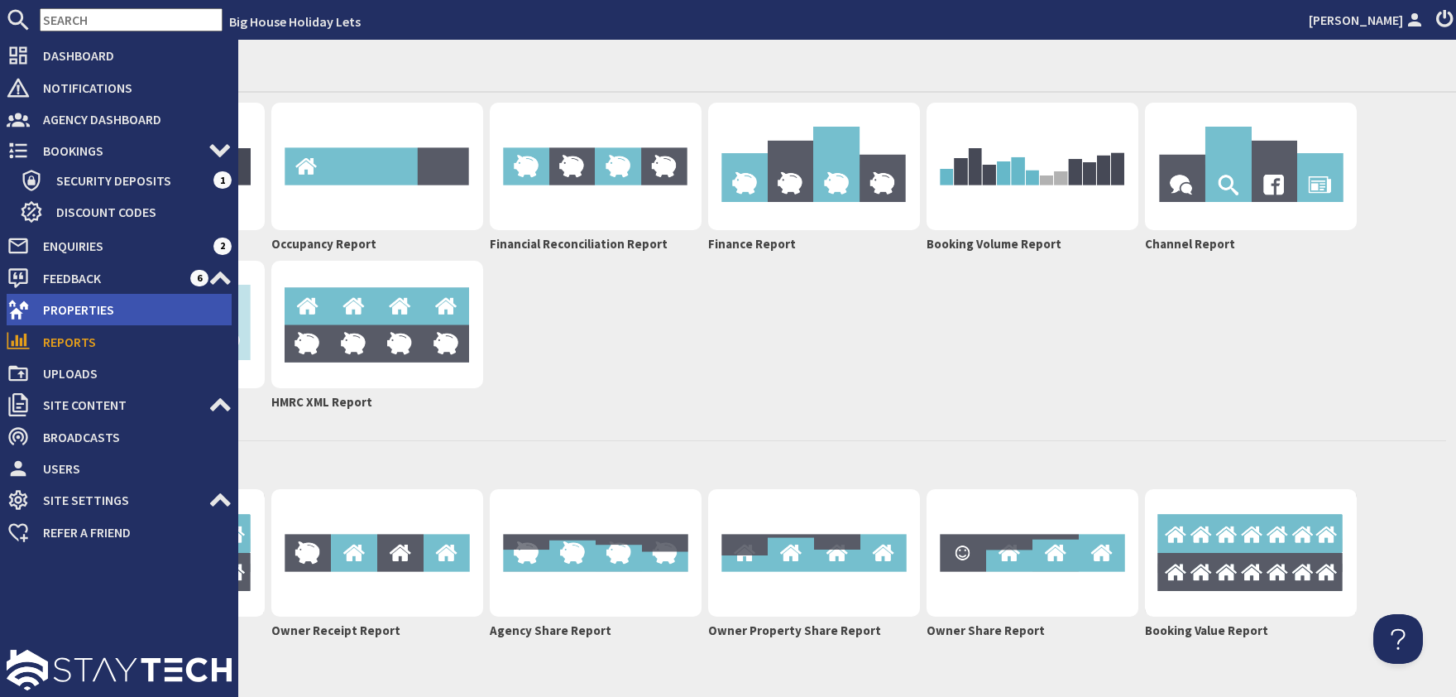
click at [82, 308] on span "Properties" at bounding box center [131, 309] width 202 height 26
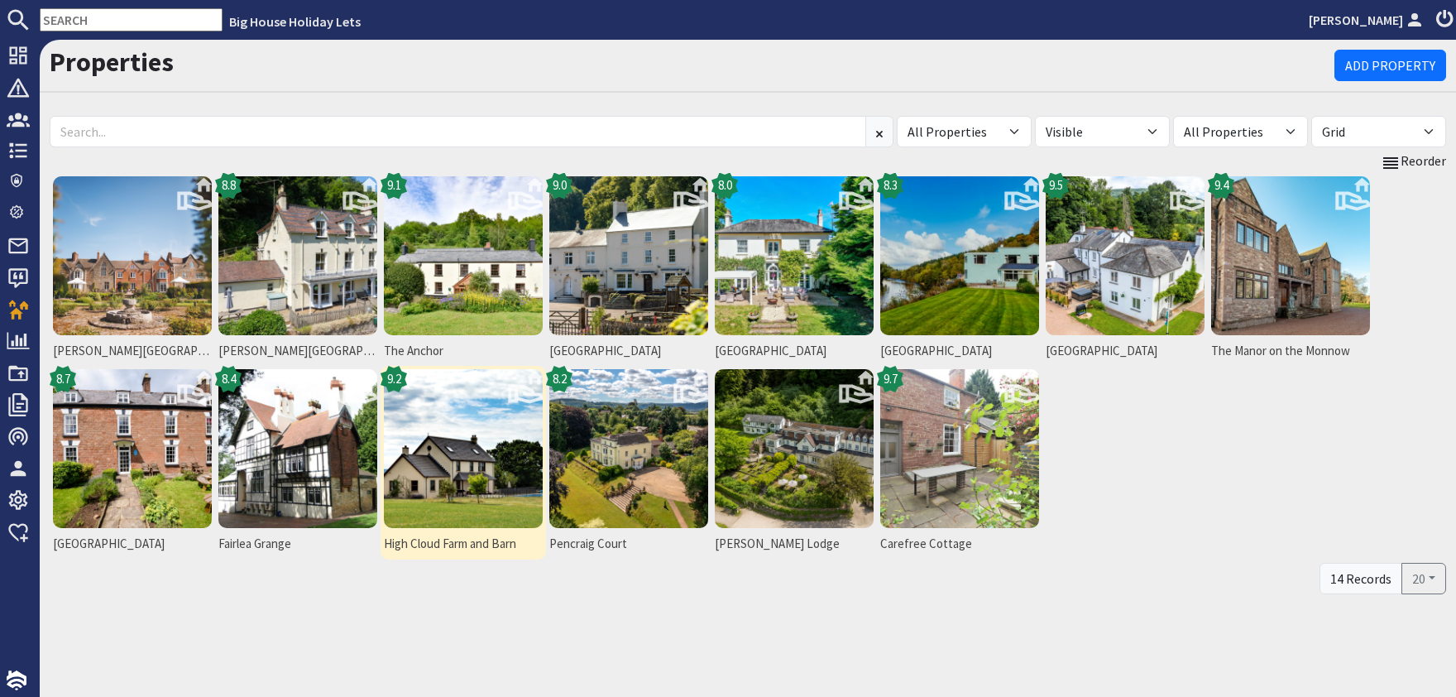
click at [448, 464] on img at bounding box center [463, 448] width 159 height 159
click at [449, 464] on img at bounding box center [463, 448] width 159 height 159
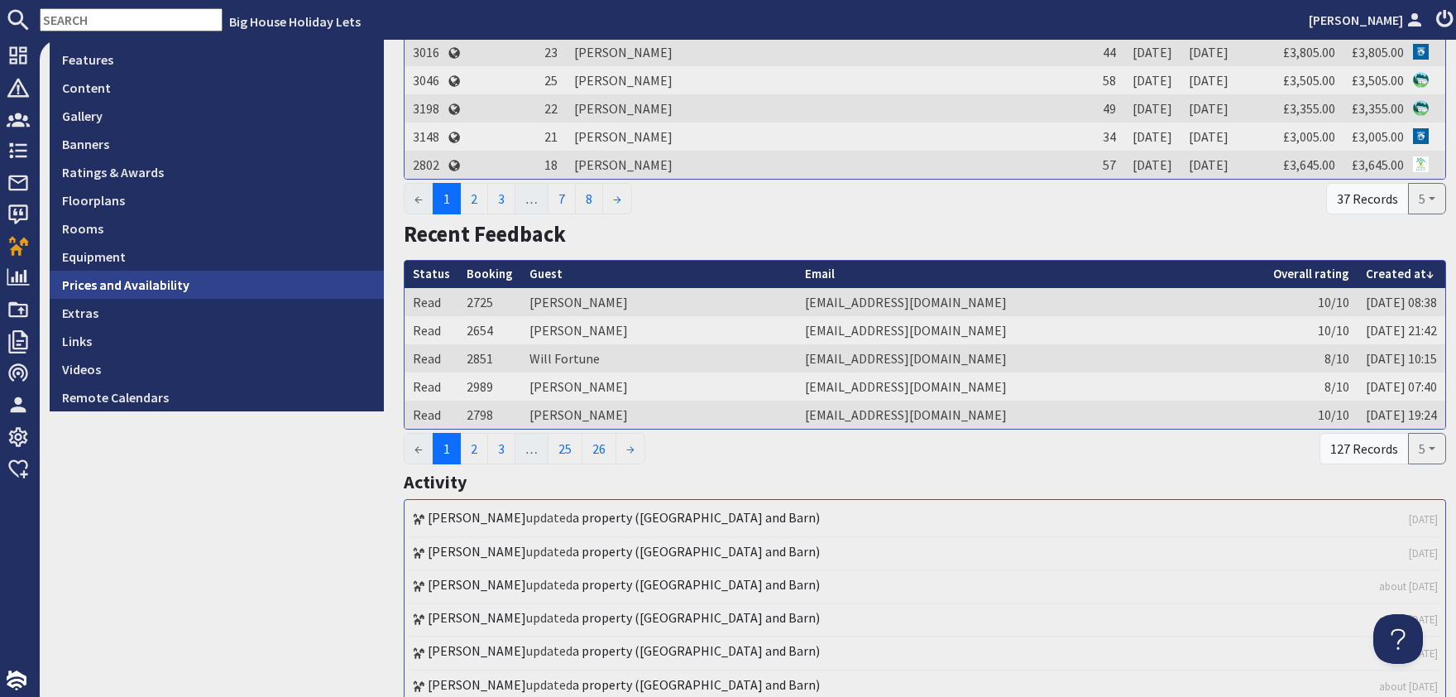
click at [122, 283] on link "Prices and Availability" at bounding box center [217, 285] width 334 height 28
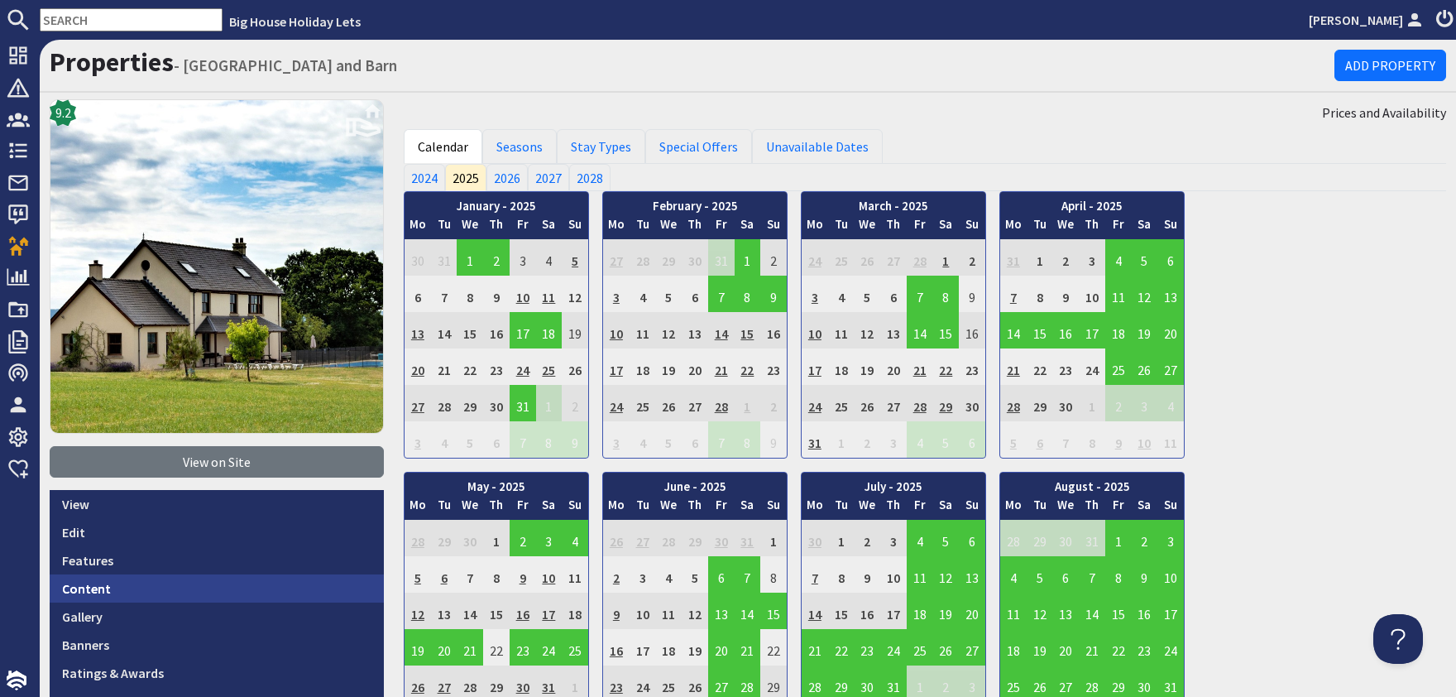
scroll to position [400, 0]
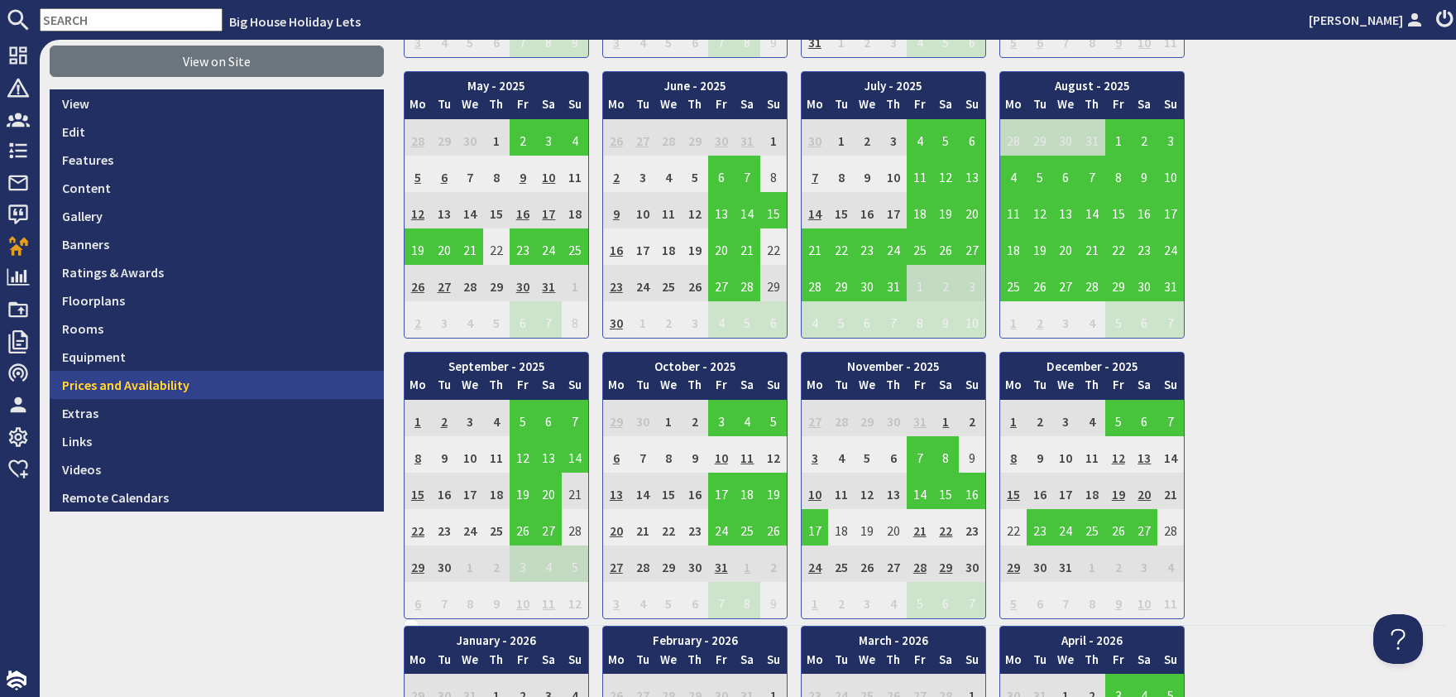
click at [137, 388] on link "Prices and Availability" at bounding box center [217, 385] width 334 height 28
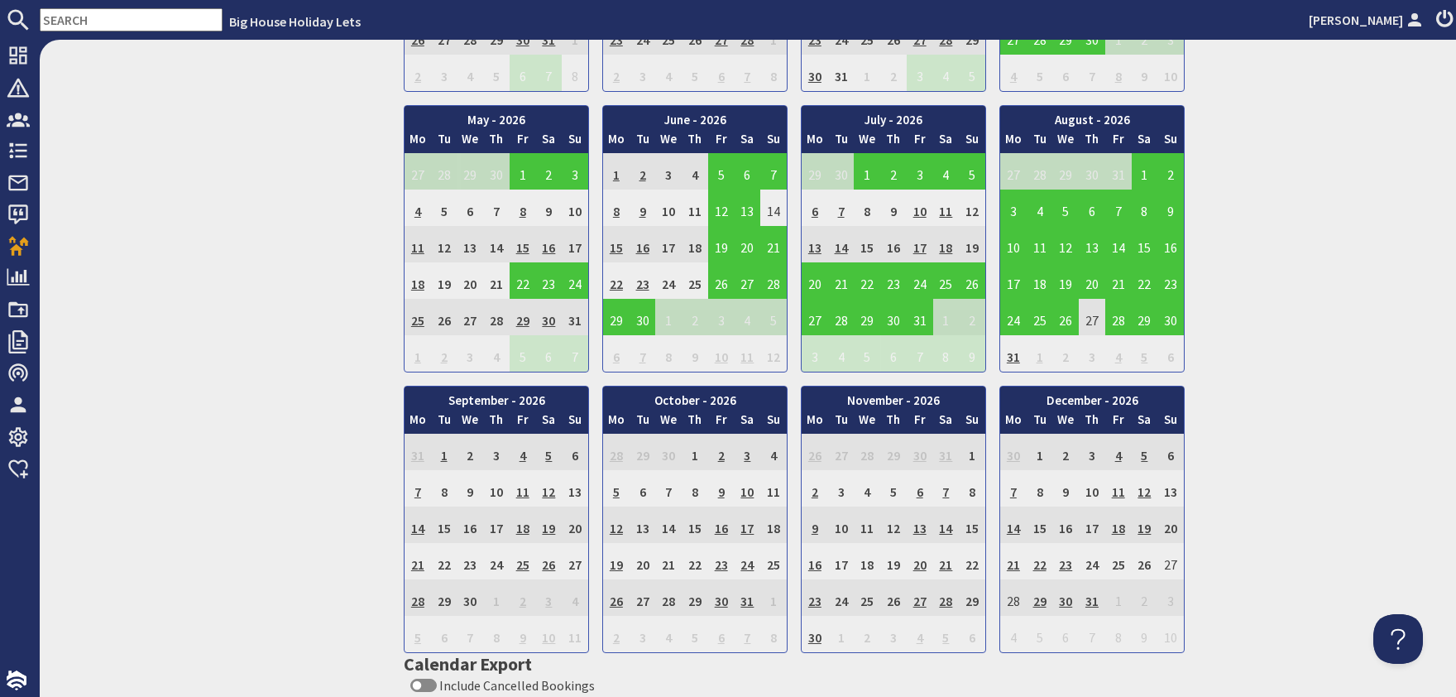
scroll to position [901, 0]
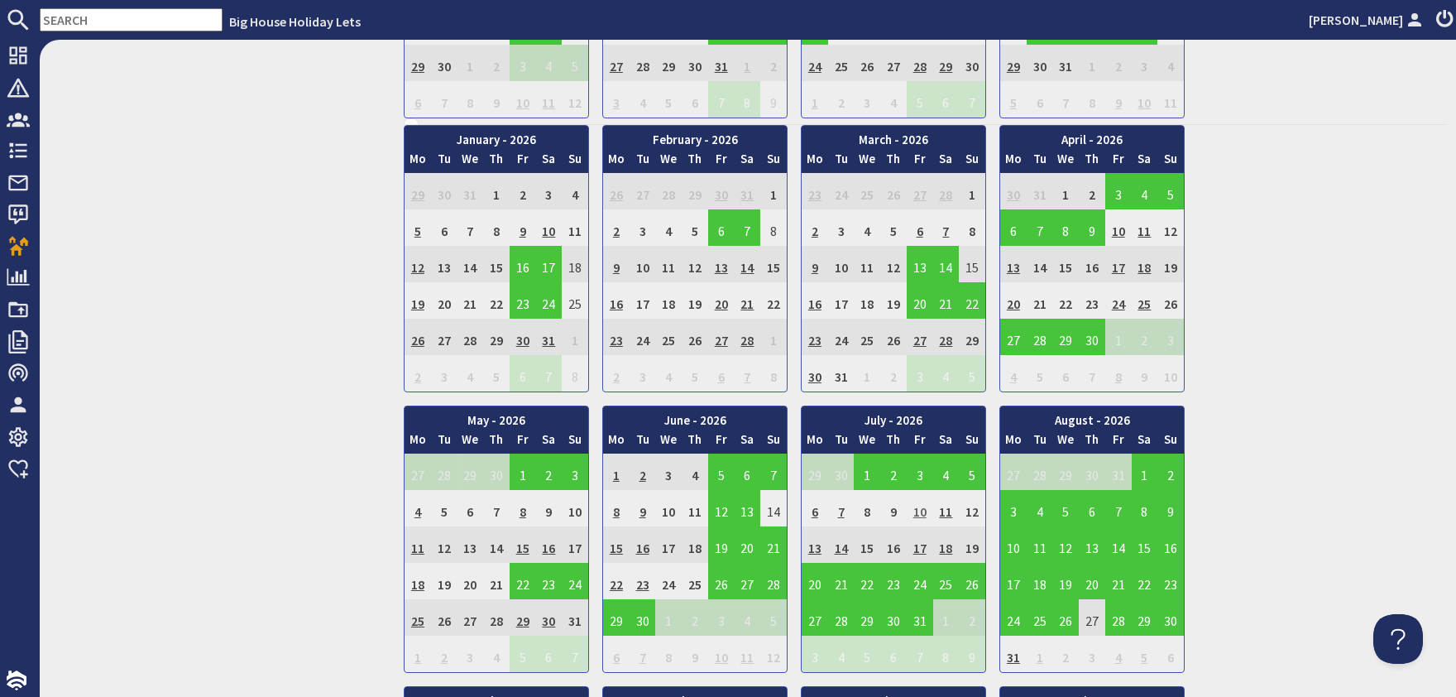
click at [918, 503] on td "10" at bounding box center [920, 508] width 26 height 36
click at [68, 381] on div "9.2 View on Site View Edit Features Content Gallery Banners Ratings & Awards Fl…" at bounding box center [217, 187] width 354 height 1978
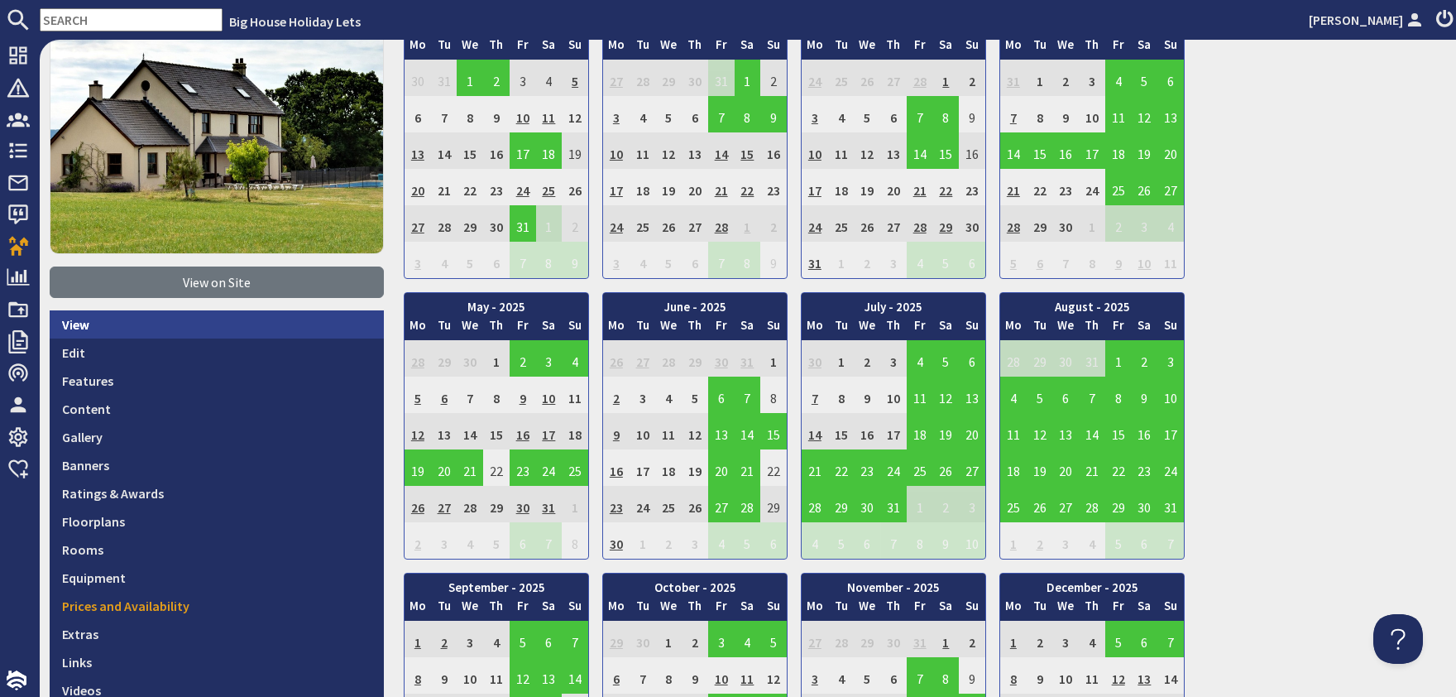
scroll to position [300, 0]
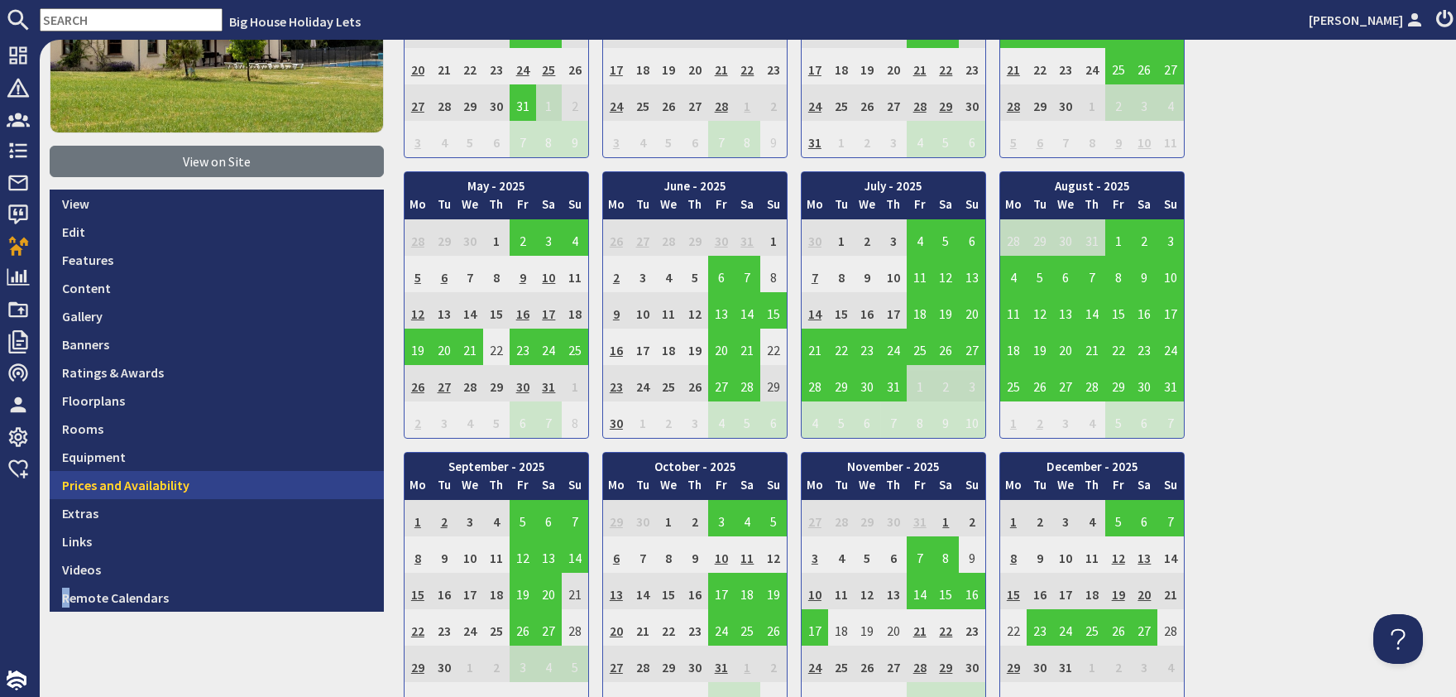
click at [156, 484] on link "Prices and Availability" at bounding box center [217, 485] width 334 height 28
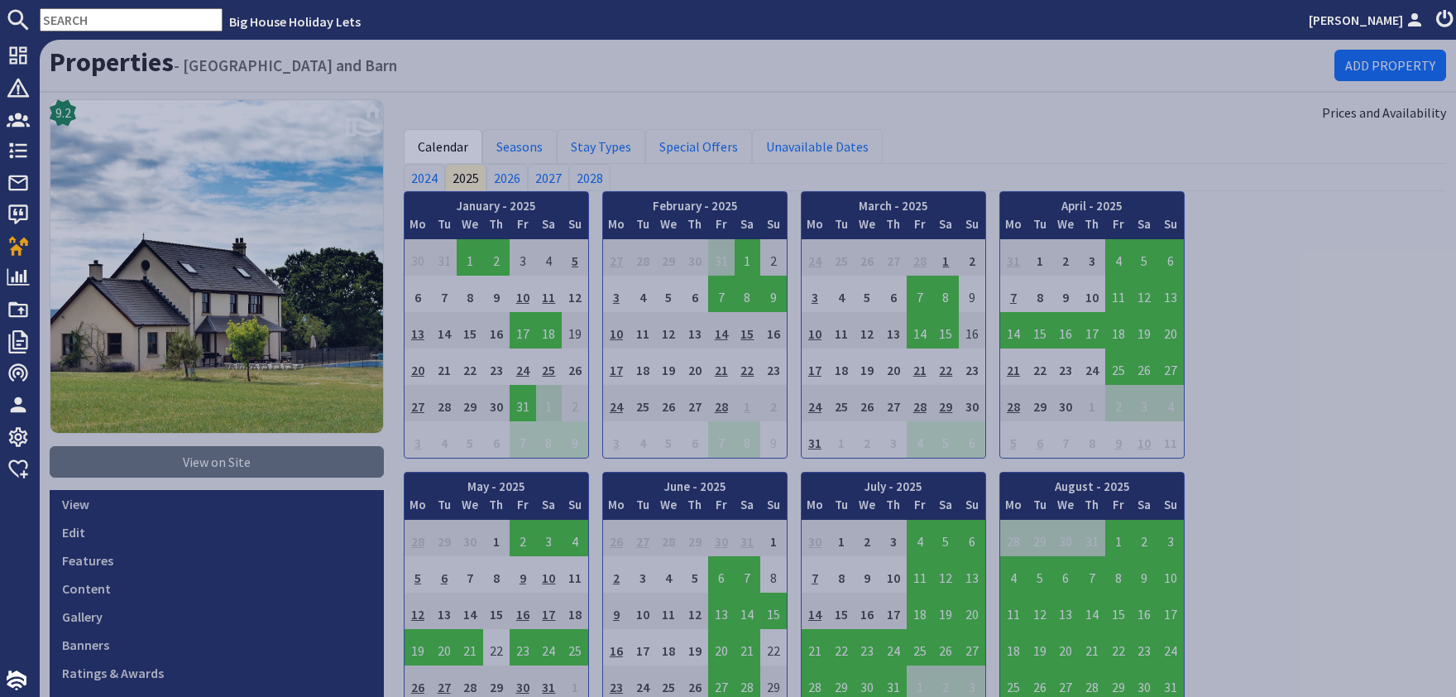
scroll to position [0, 0]
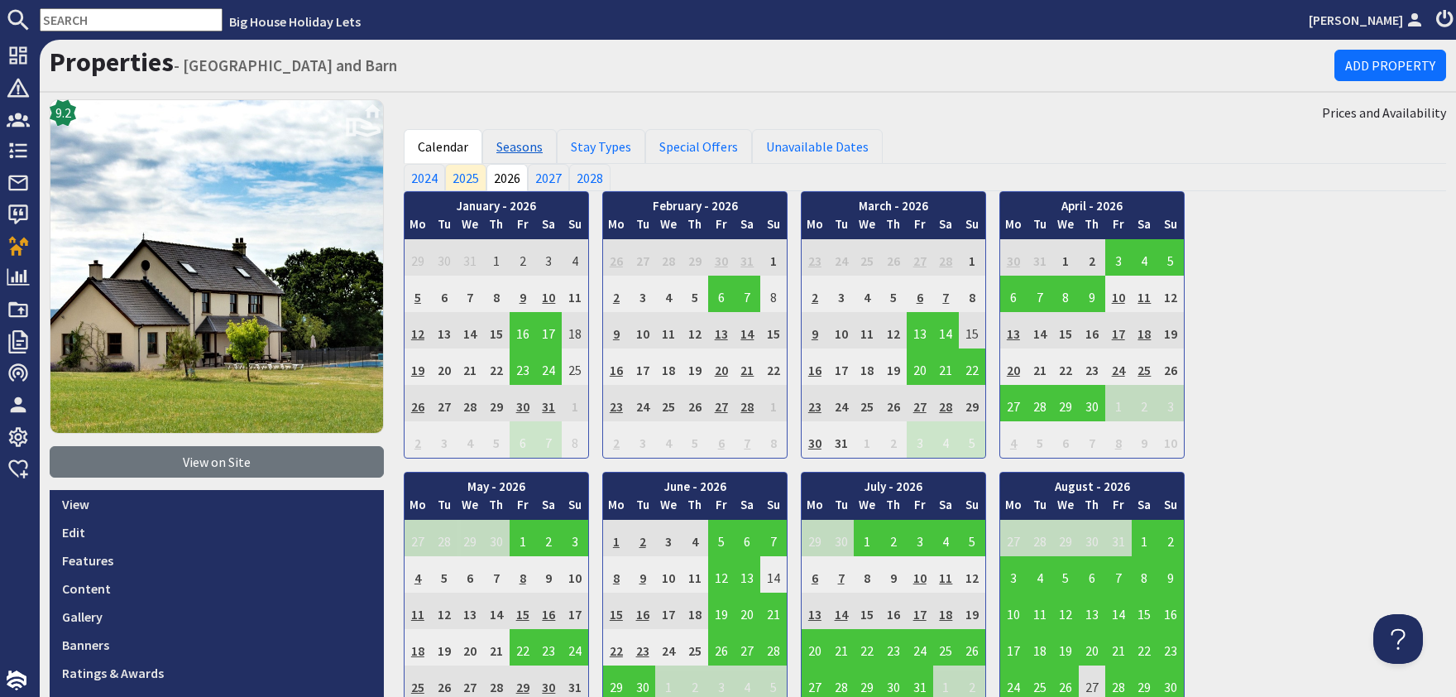
click at [515, 149] on link "Seasons" at bounding box center [519, 146] width 74 height 35
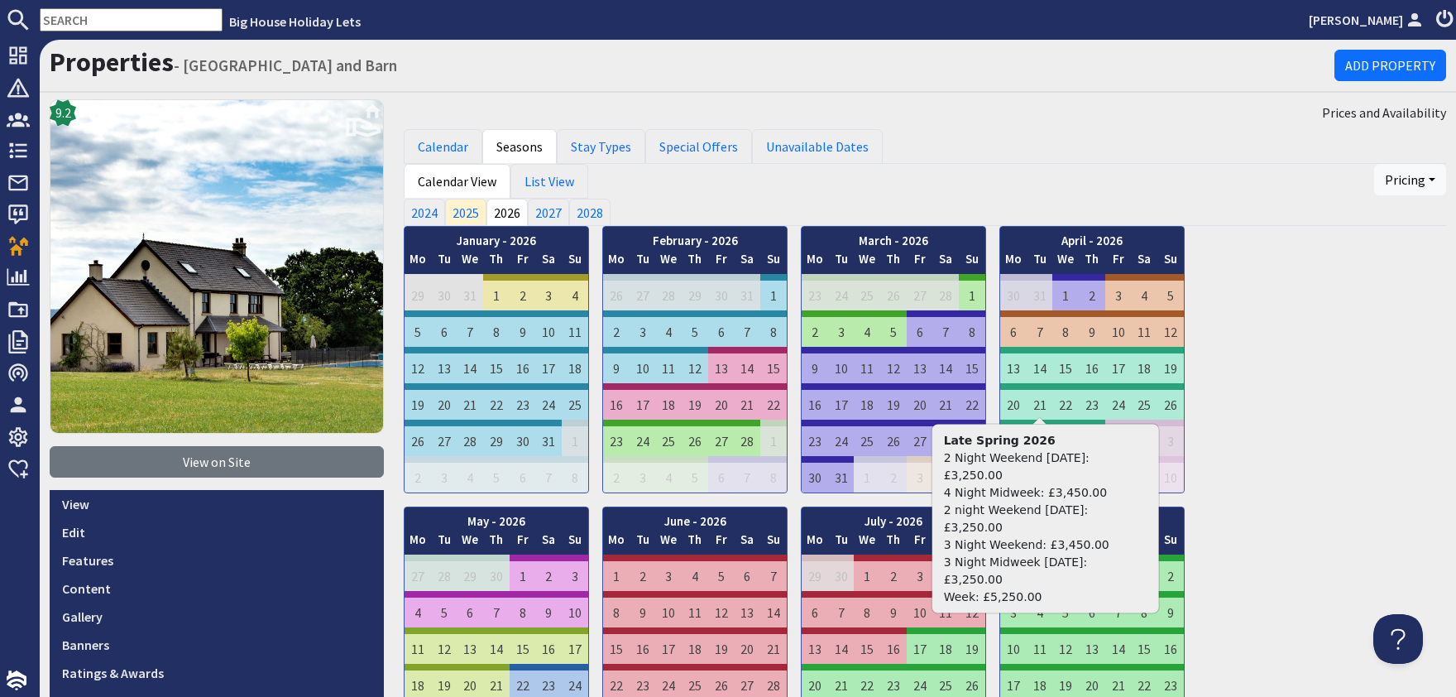
click at [1357, 456] on div "January - 2026 Mo Tu We Th Fr Sa Su 29 30 31 1 2 3 4 Mo Tu" at bounding box center [925, 640] width 1042 height 828
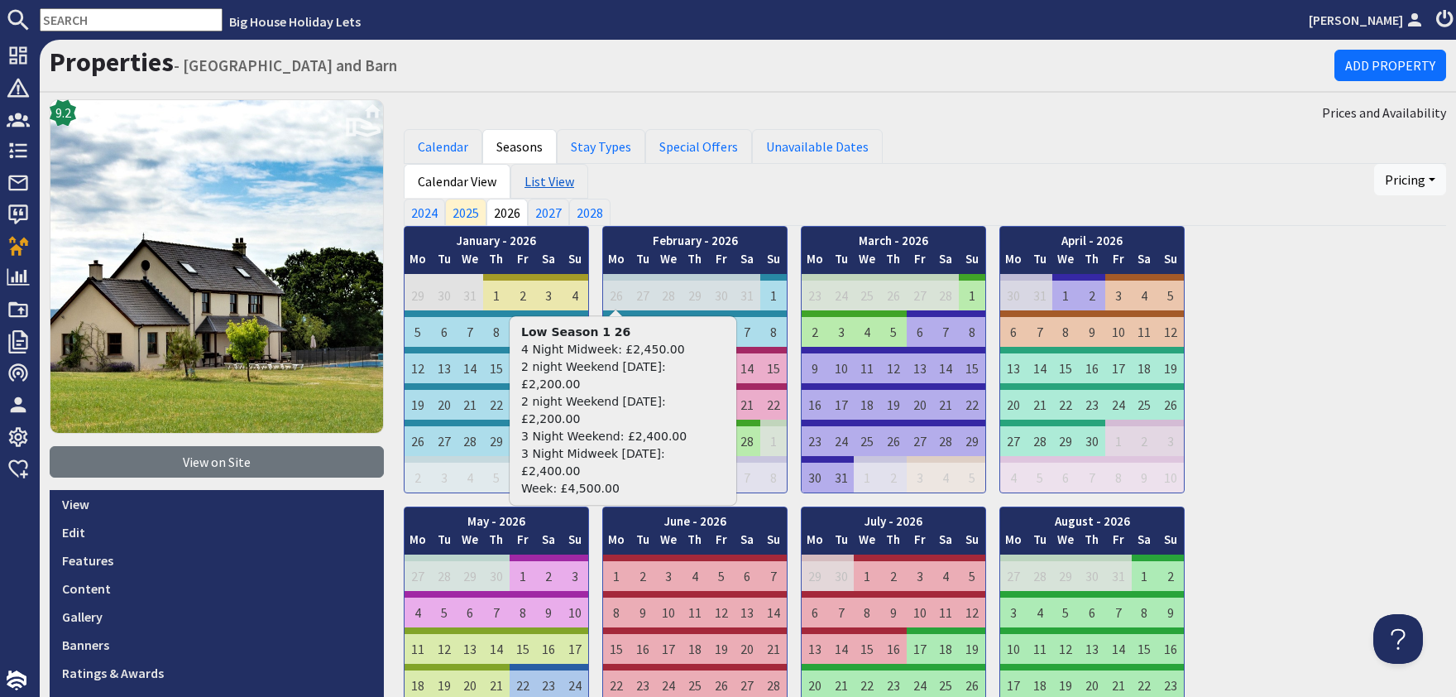
click at [545, 185] on link "List View" at bounding box center [549, 181] width 78 height 35
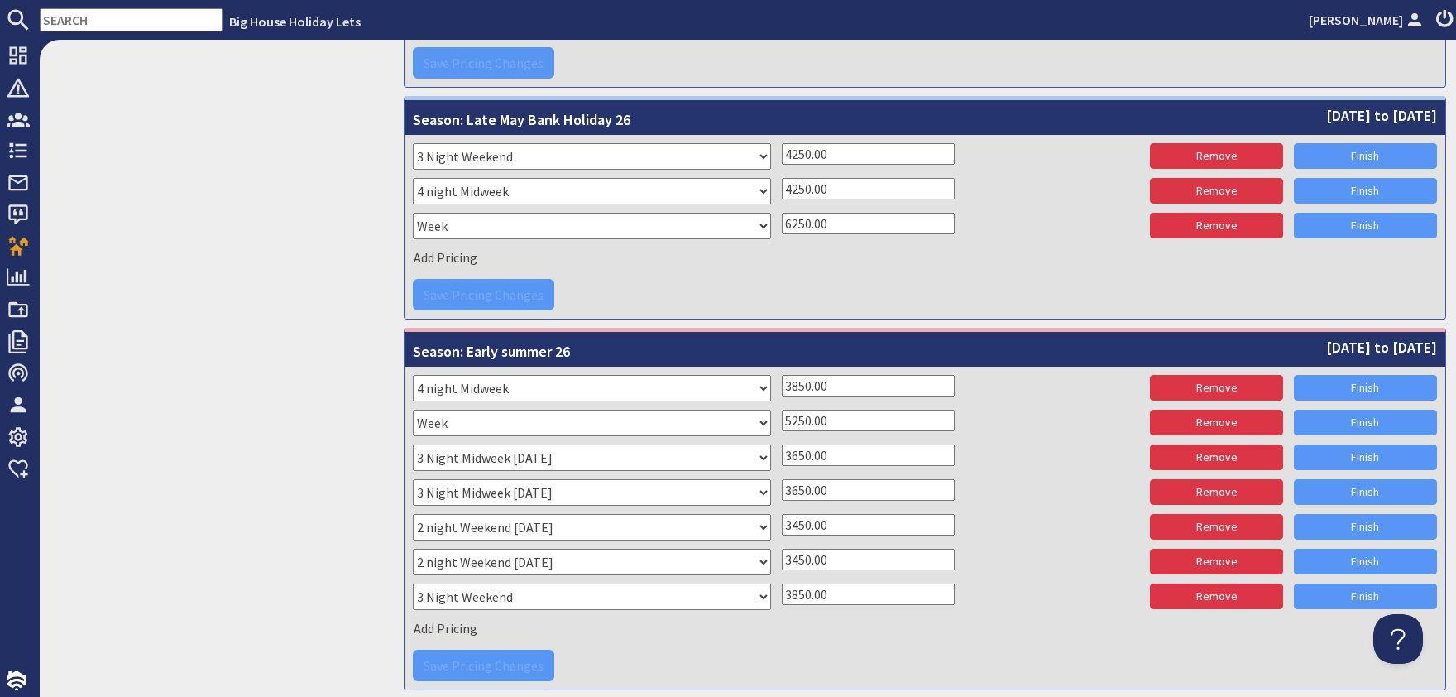
scroll to position [2803, 0]
click at [798, 518] on input "3450.00" at bounding box center [868, 524] width 173 height 22
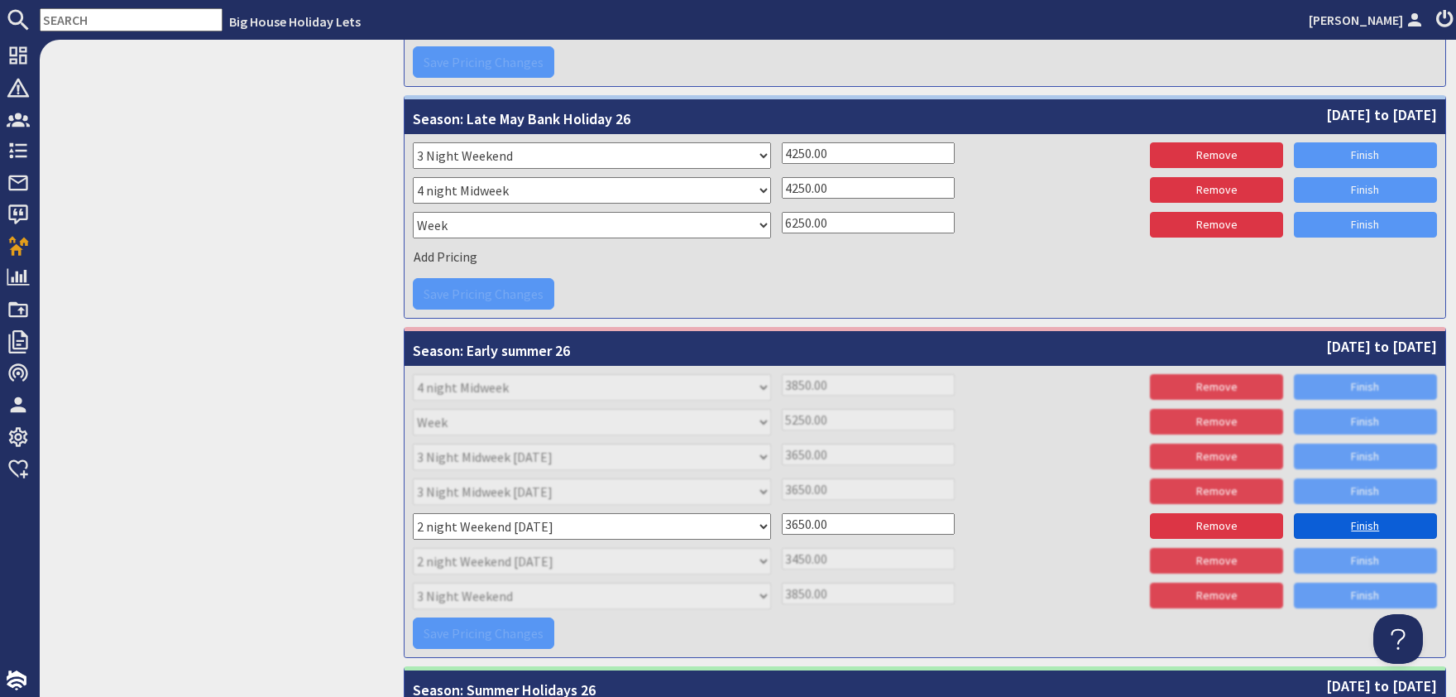
type input "3650.00"
click at [1343, 513] on link "Finish" at bounding box center [1365, 526] width 143 height 26
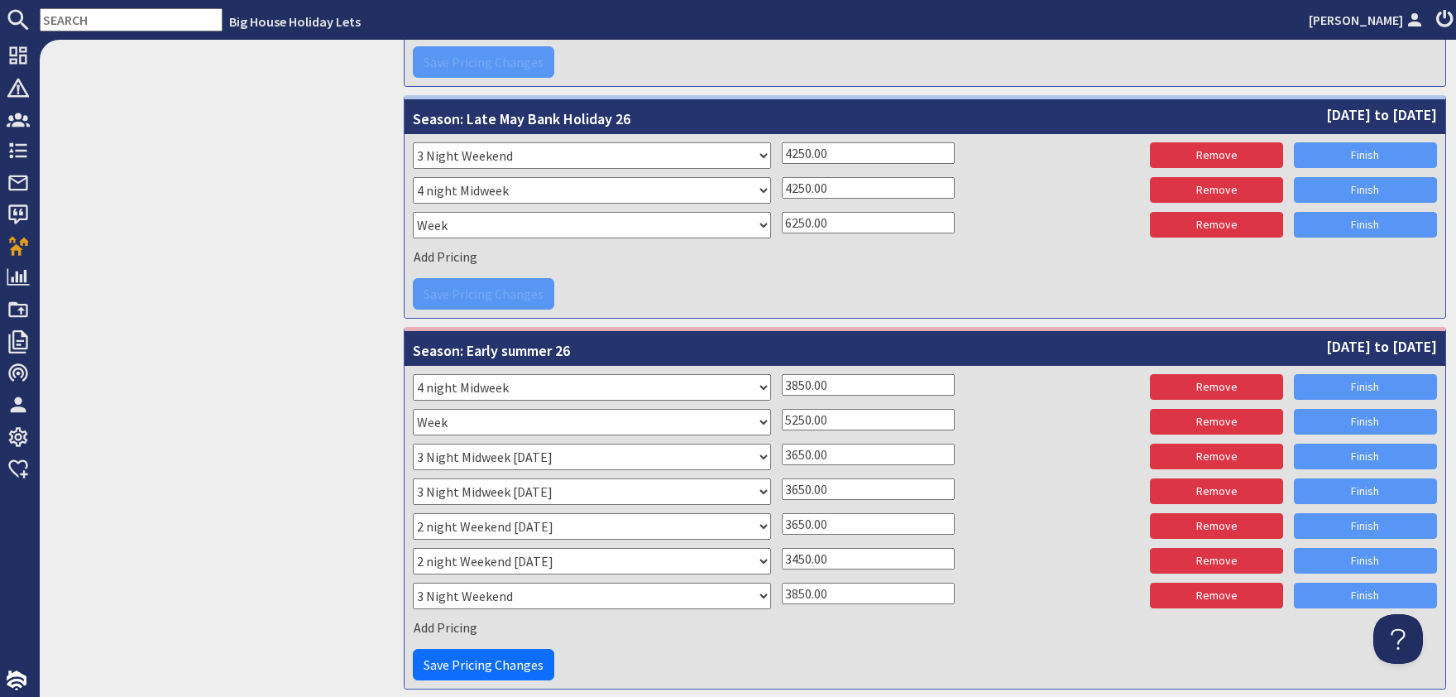
click at [797, 549] on input "3450.00" at bounding box center [868, 559] width 173 height 22
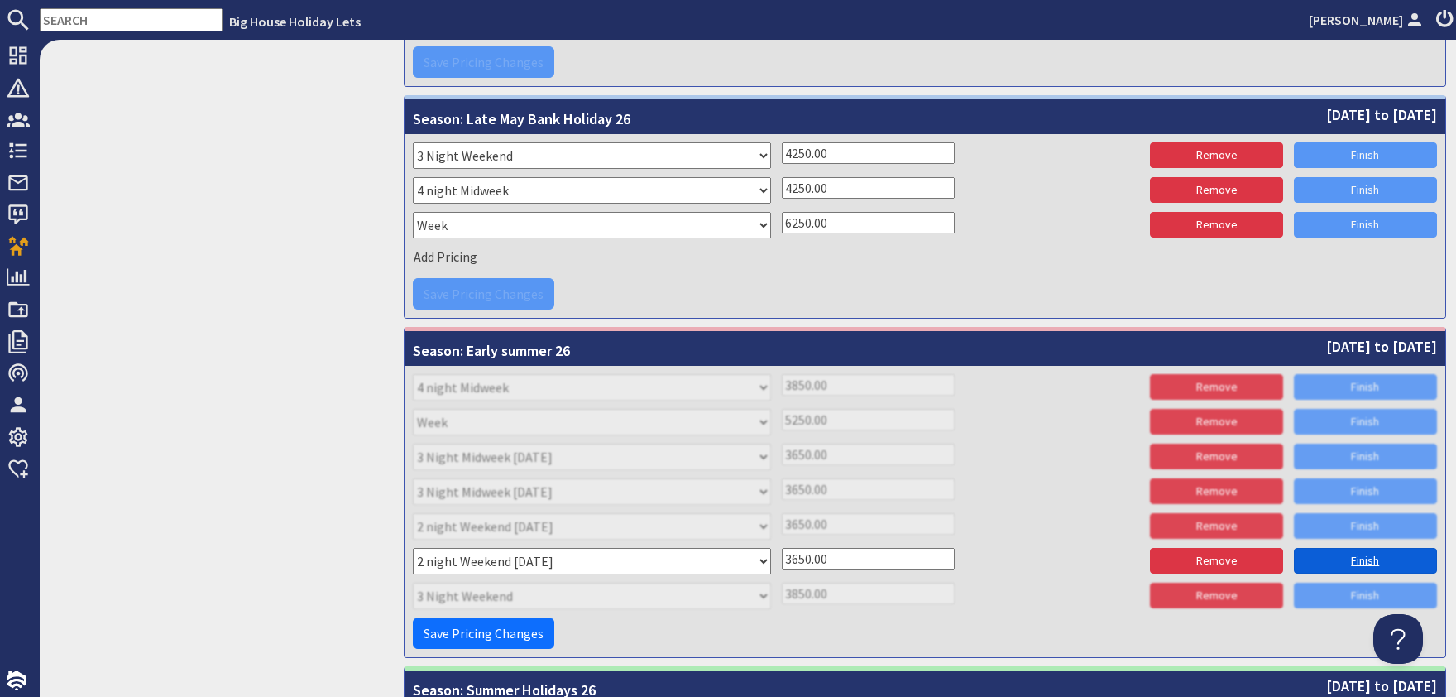
type input "3650.00"
click at [1363, 549] on link "Finish" at bounding box center [1365, 561] width 143 height 26
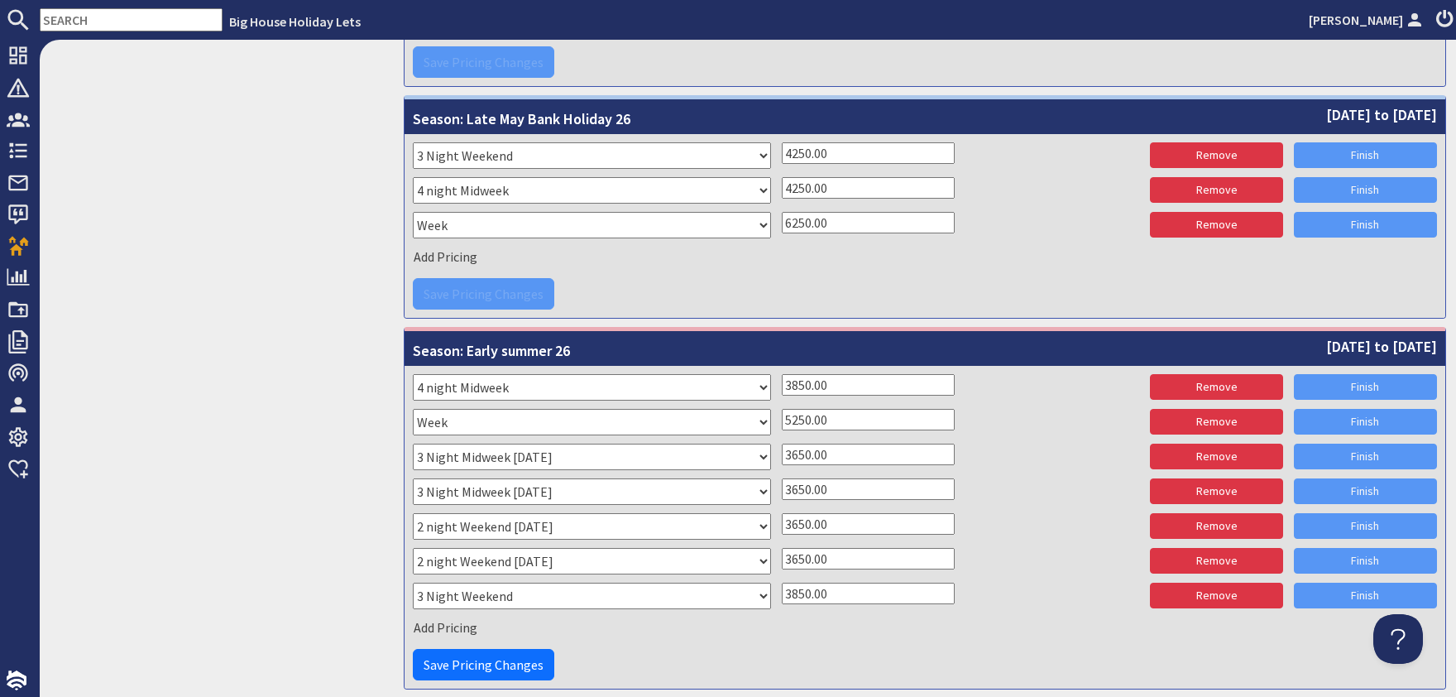
click at [791, 410] on input "5250.00" at bounding box center [868, 420] width 173 height 22
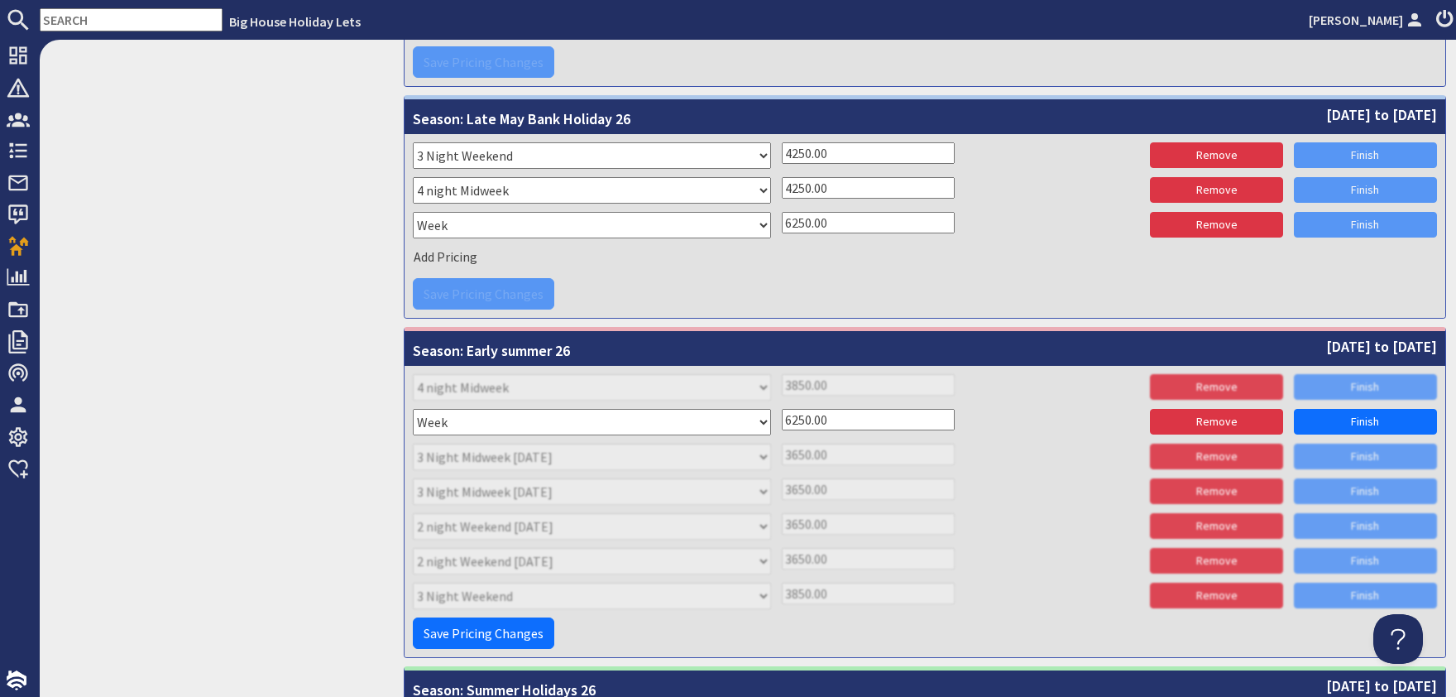
click at [801, 413] on input "6250.00" at bounding box center [868, 420] width 173 height 22
type input "6000.00"
click at [1377, 415] on link "Finish" at bounding box center [1365, 422] width 143 height 26
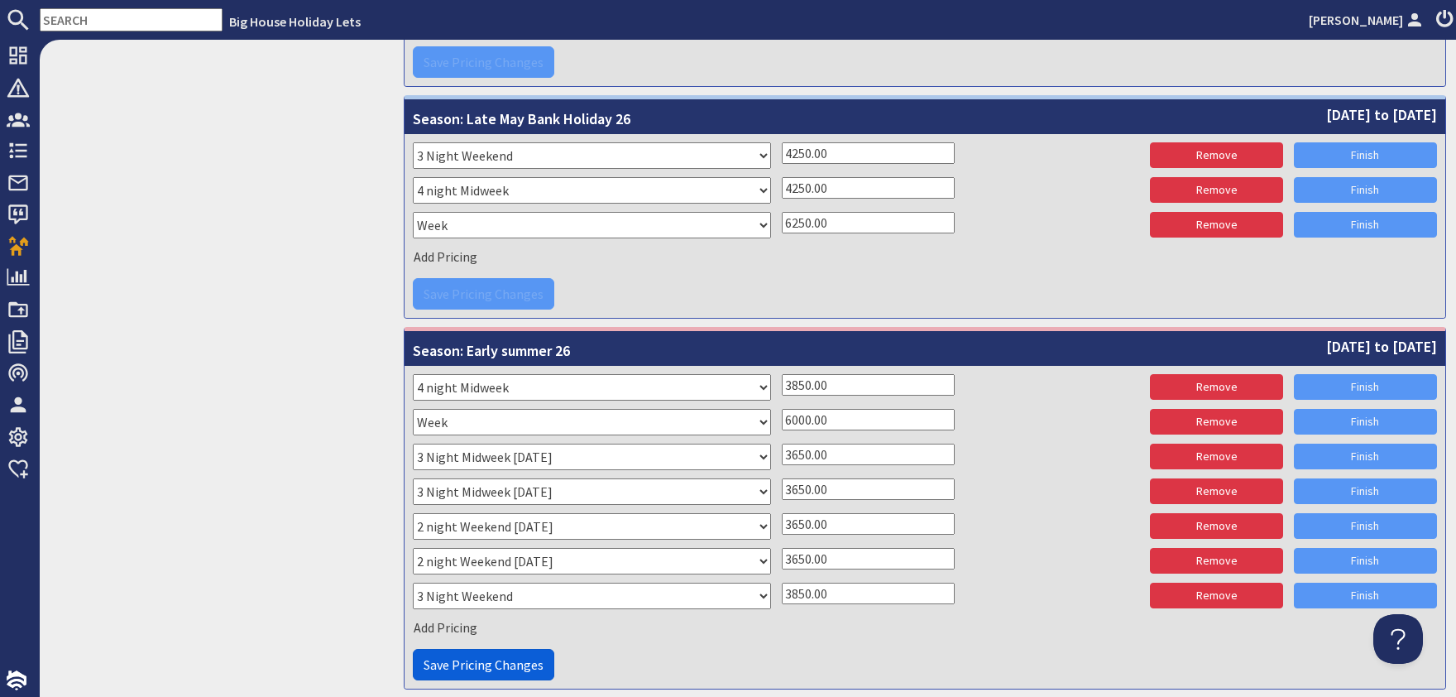
click at [500, 660] on span "Save Pricing Changes" at bounding box center [484, 664] width 120 height 17
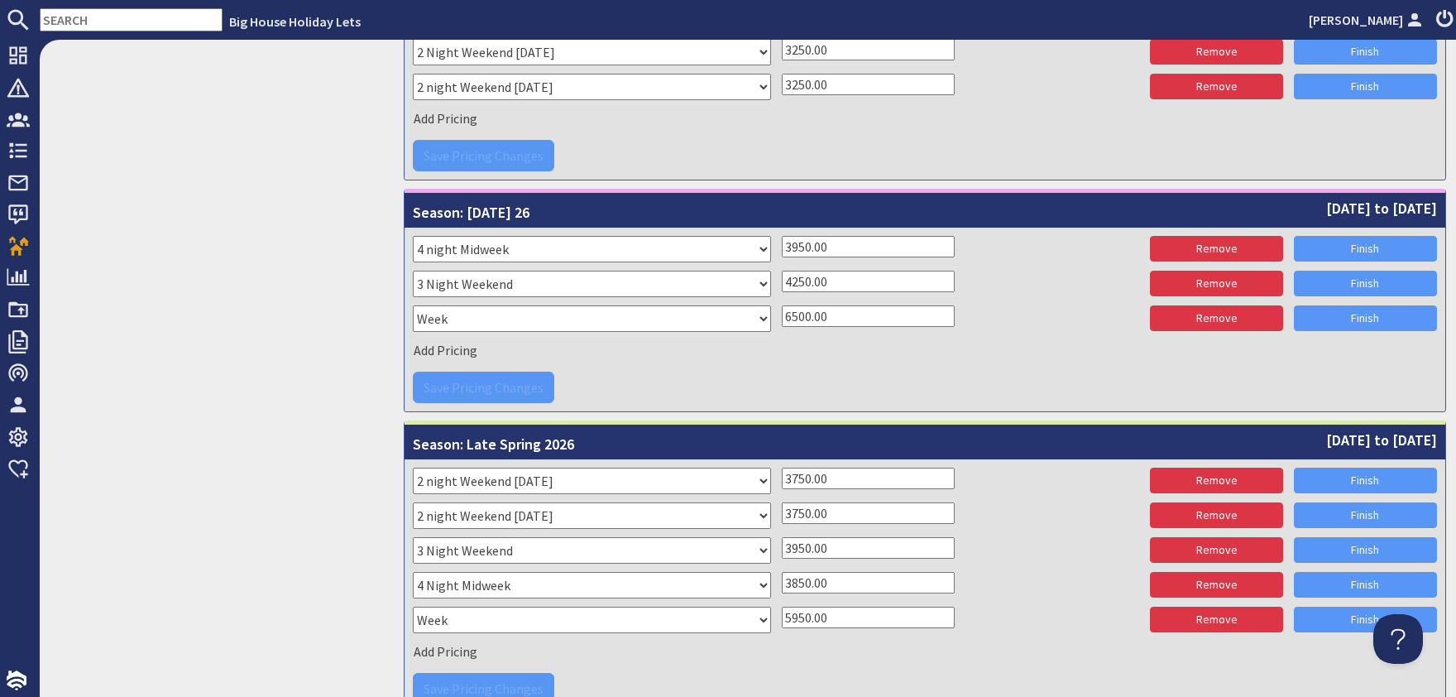
scroll to position [2082, 0]
